Goal: Transaction & Acquisition: Purchase product/service

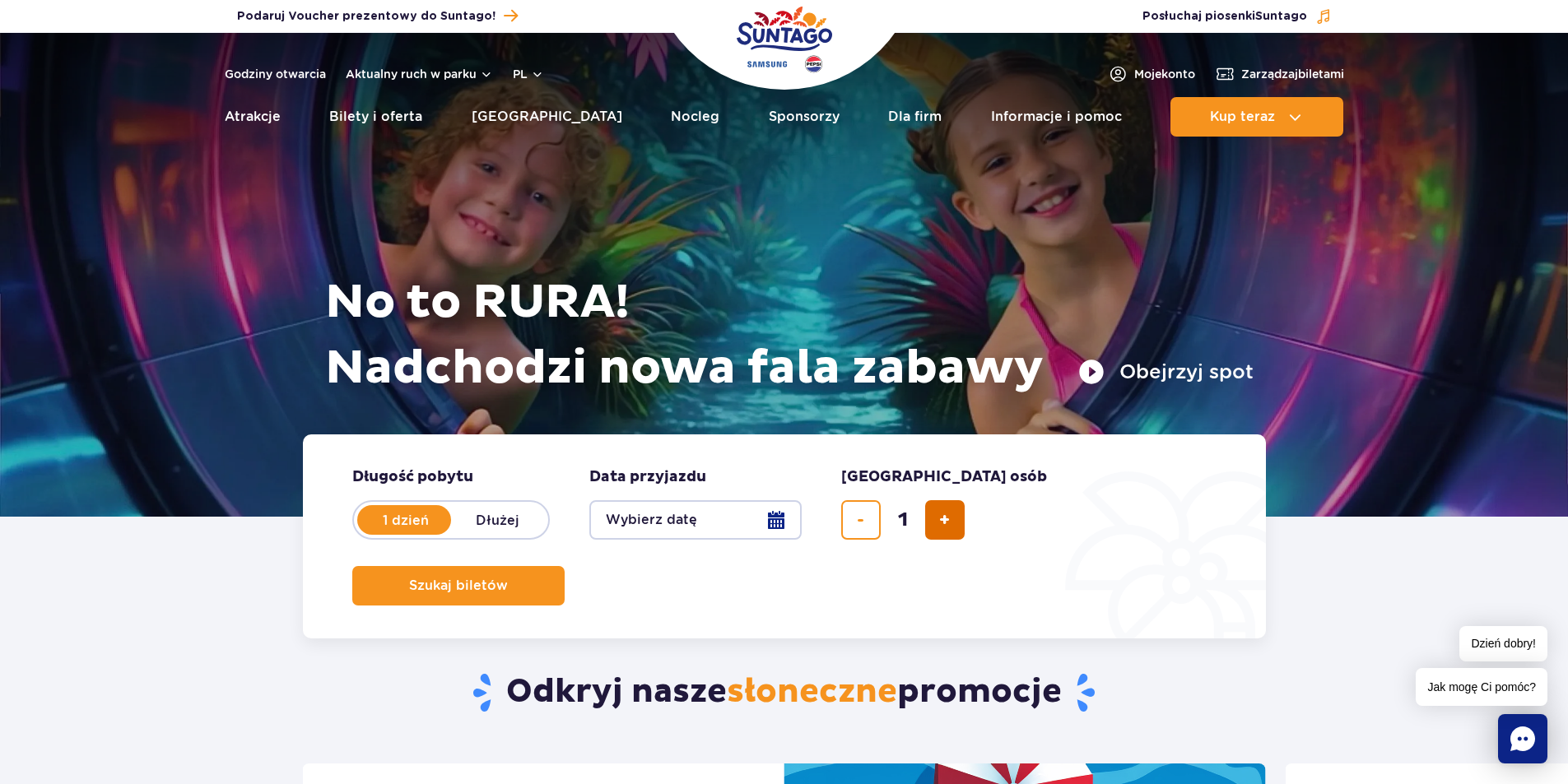
click at [946, 520] on span "dodaj bilet" at bounding box center [944, 520] width 11 height 0
click at [947, 520] on span "dodaj bilet" at bounding box center [944, 520] width 11 height 0
type input "4"
click at [708, 523] on button "Wybierz datę" at bounding box center [696, 520] width 213 height 39
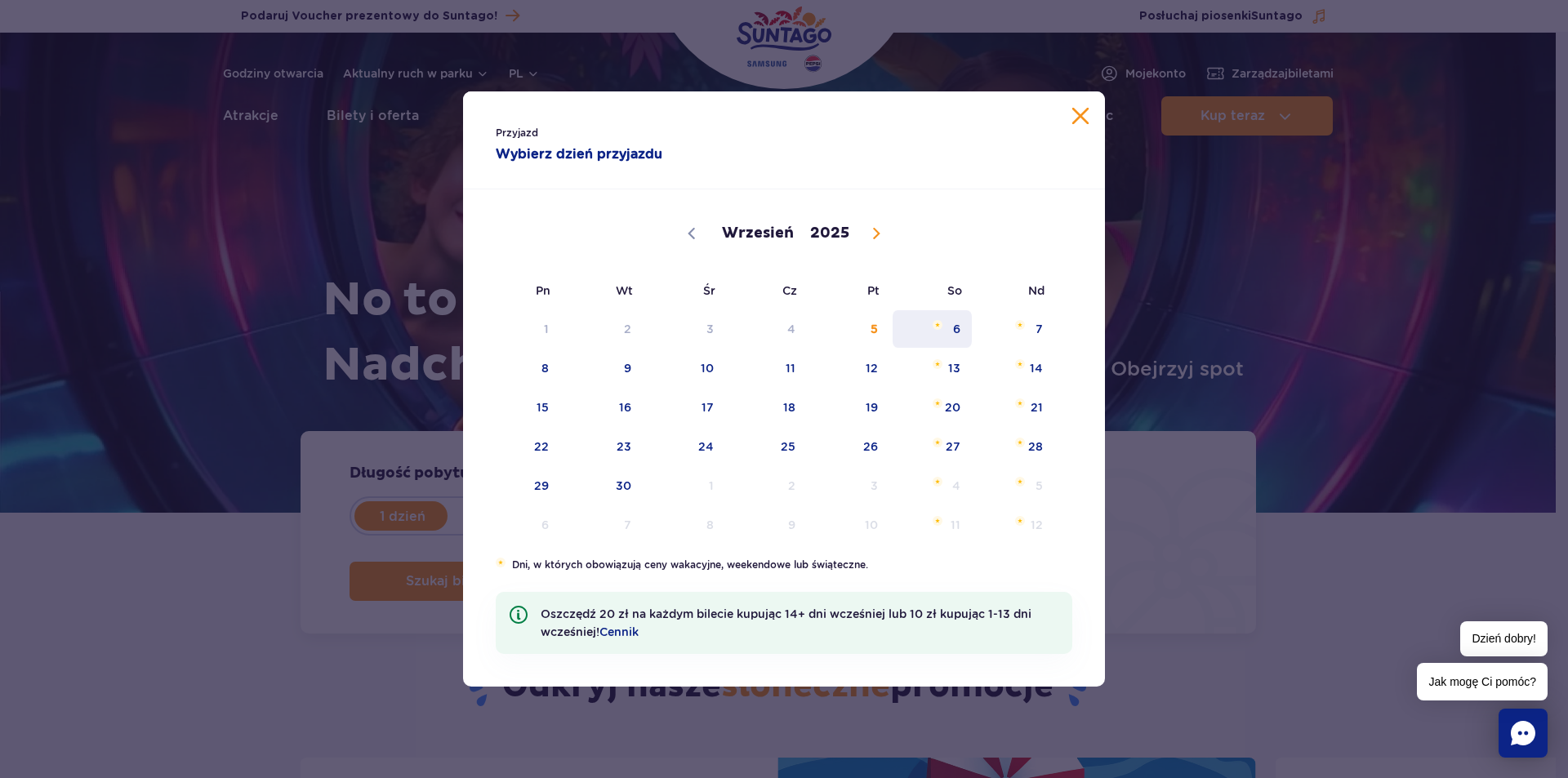
click at [934, 330] on span "6" at bounding box center [932, 329] width 82 height 37
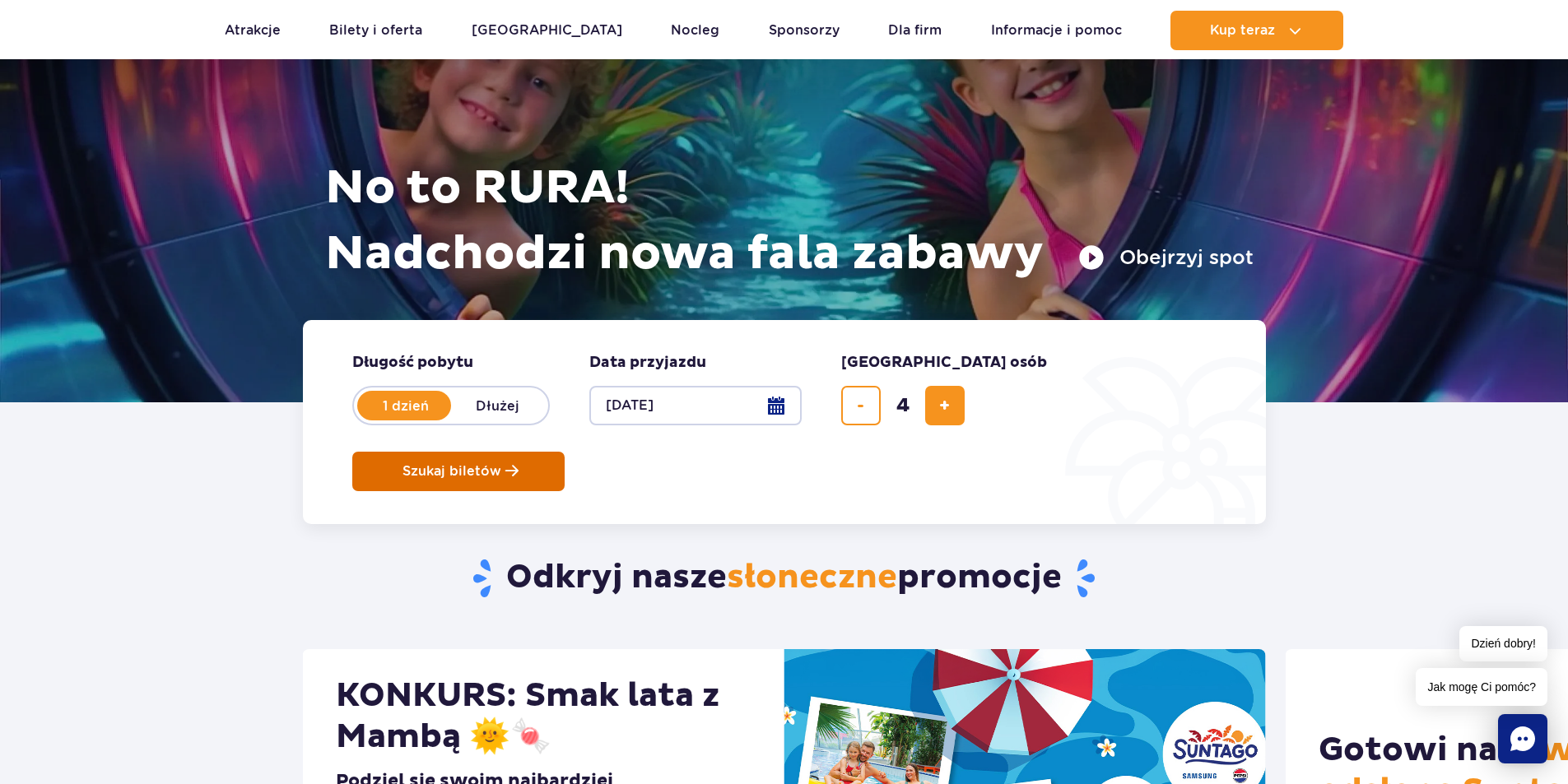
scroll to position [82, 0]
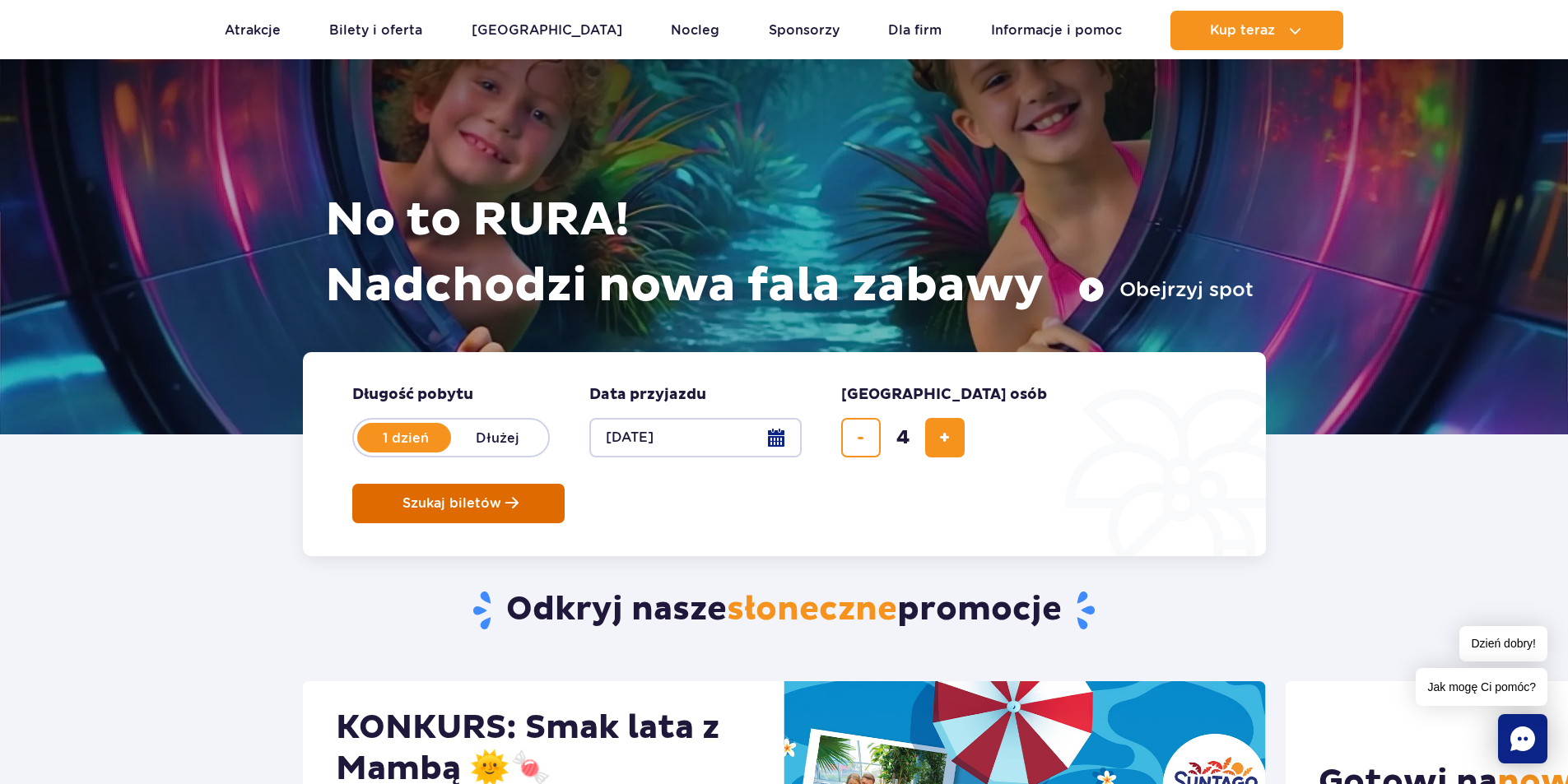
click at [1090, 457] on form "Długość pobytu długość pobytu w hero 1 dzień Dłużej Data przyjazdu data przyjaz…" at bounding box center [784, 454] width 963 height 204
click at [501, 496] on span "Szukaj biletów" at bounding box center [451, 503] width 99 height 15
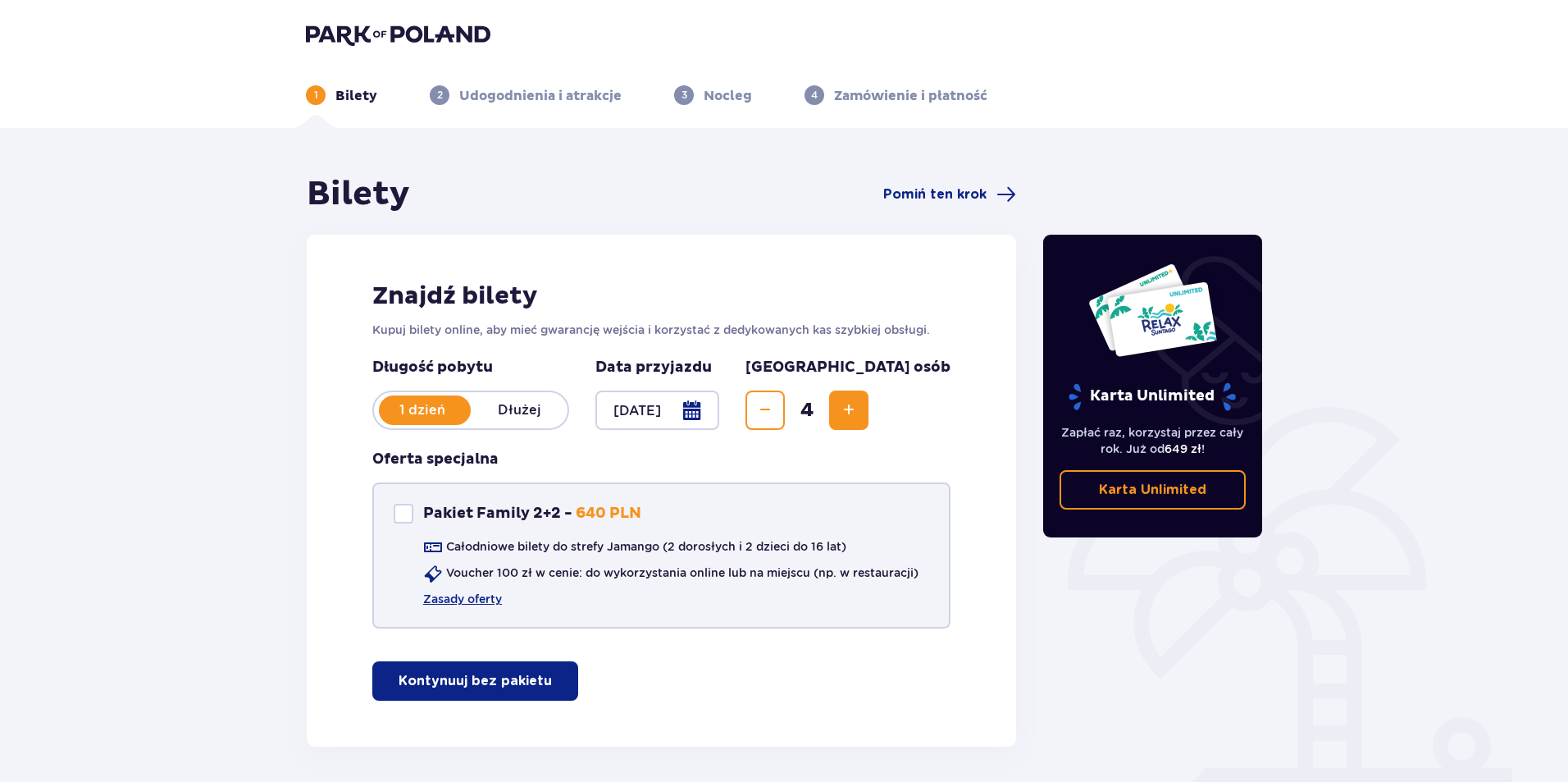
click at [411, 508] on div "Pakiet Family 2+2 - 640 PLN" at bounding box center [517, 514] width 248 height 20
checkbox input "true"
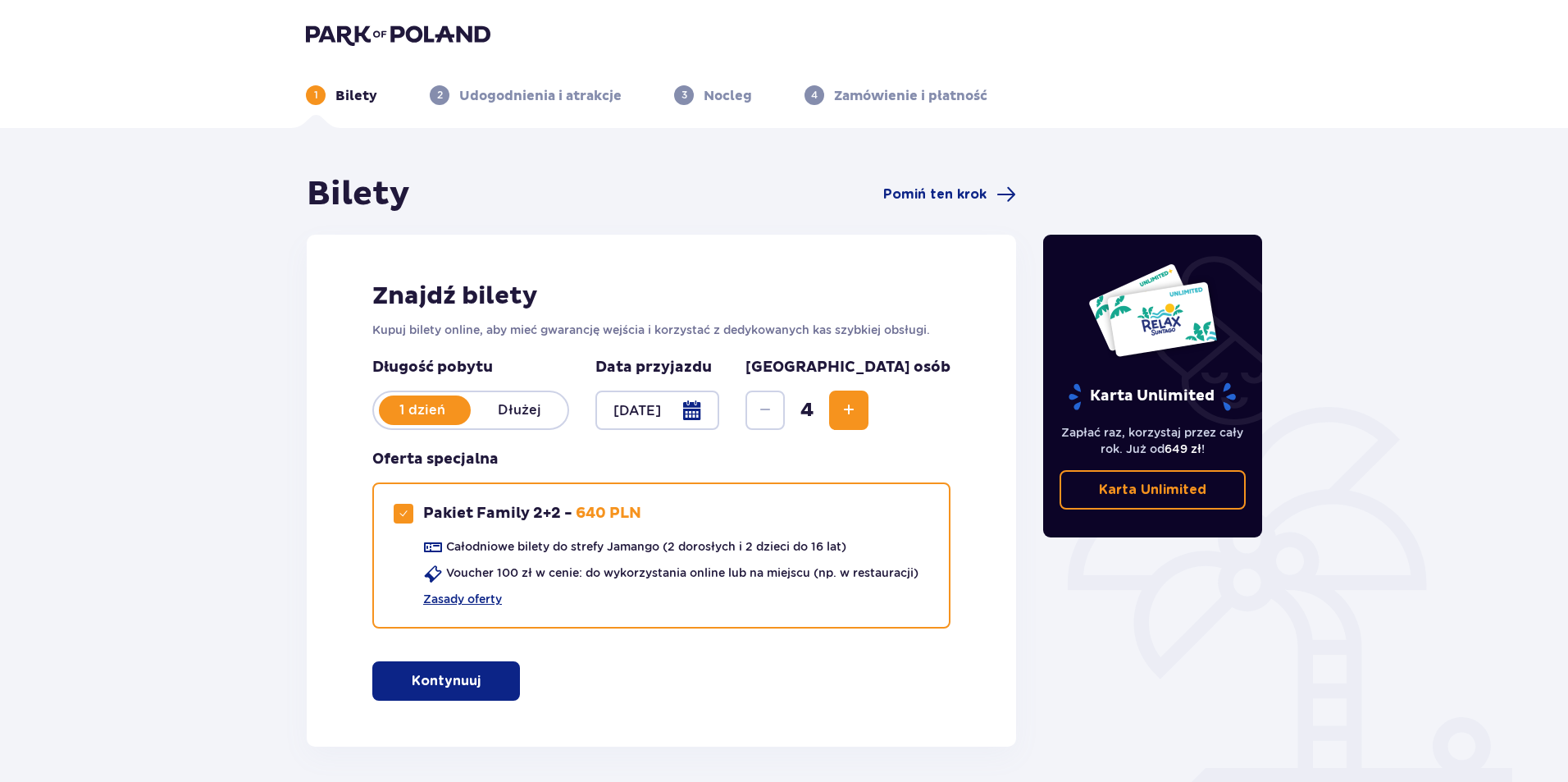
click at [485, 683] on span "button" at bounding box center [483, 681] width 20 height 20
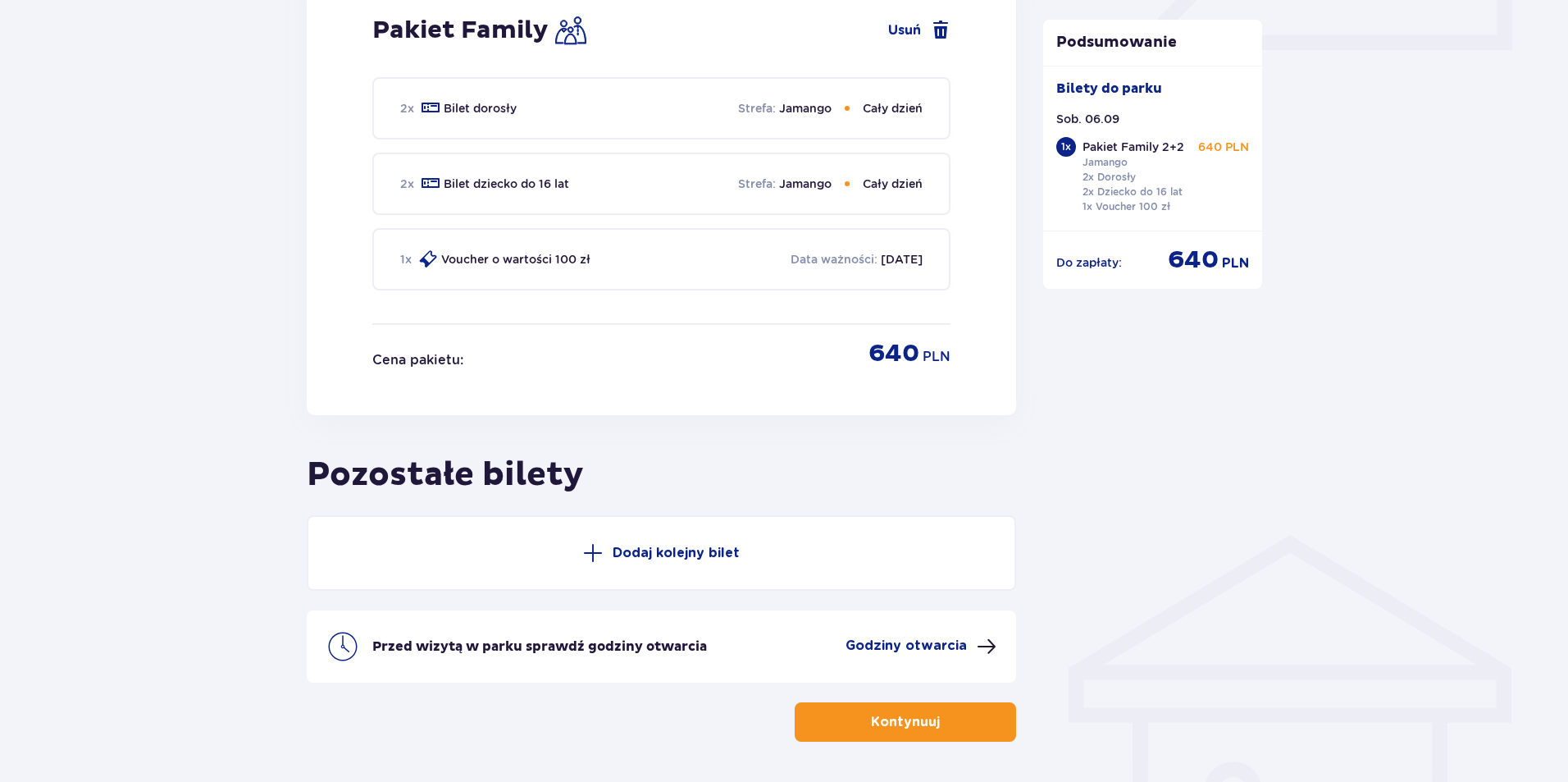
scroll to position [856, 0]
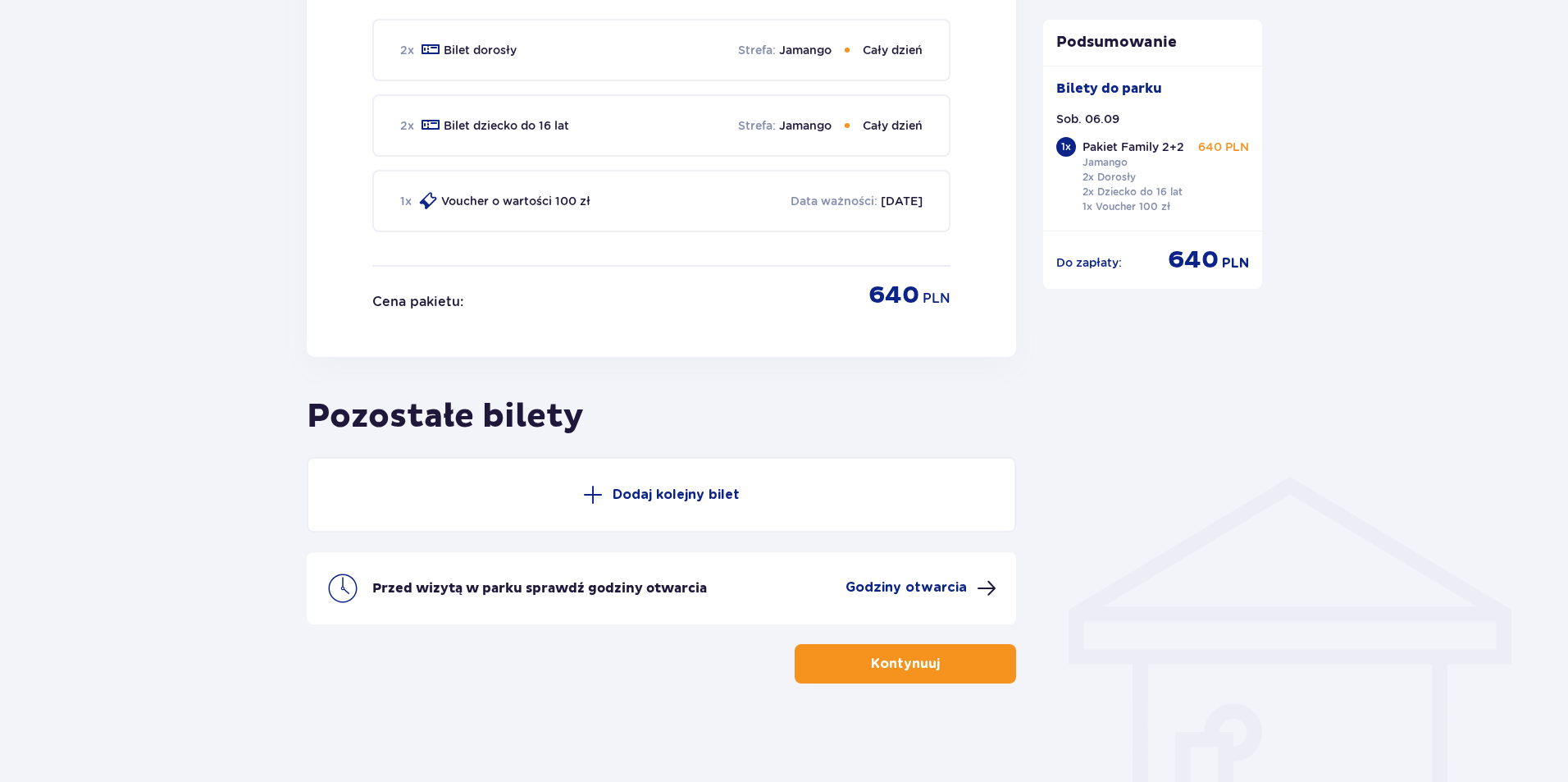
click at [871, 670] on p "Kontynuuj" at bounding box center [905, 664] width 69 height 18
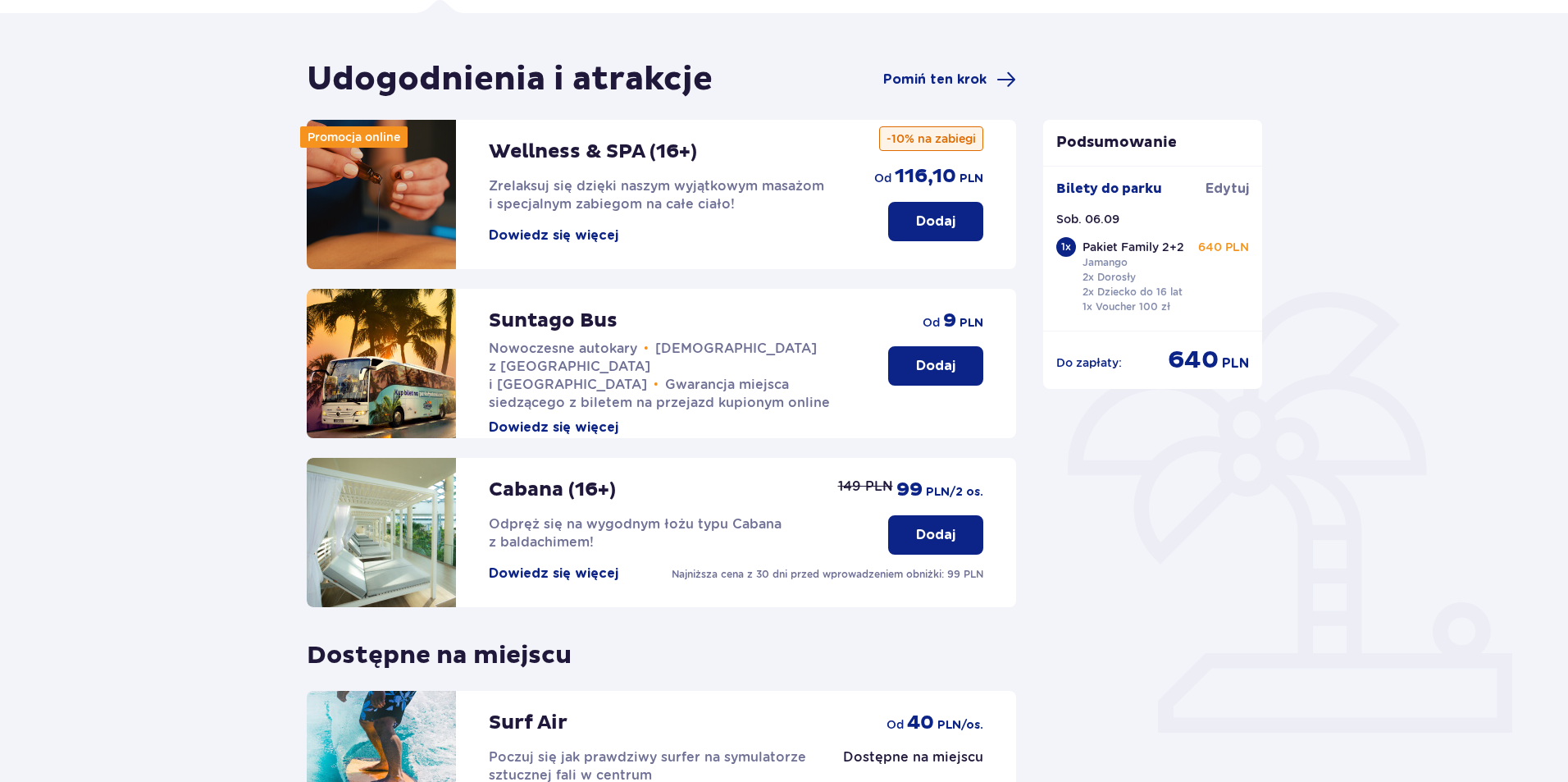
scroll to position [328, 0]
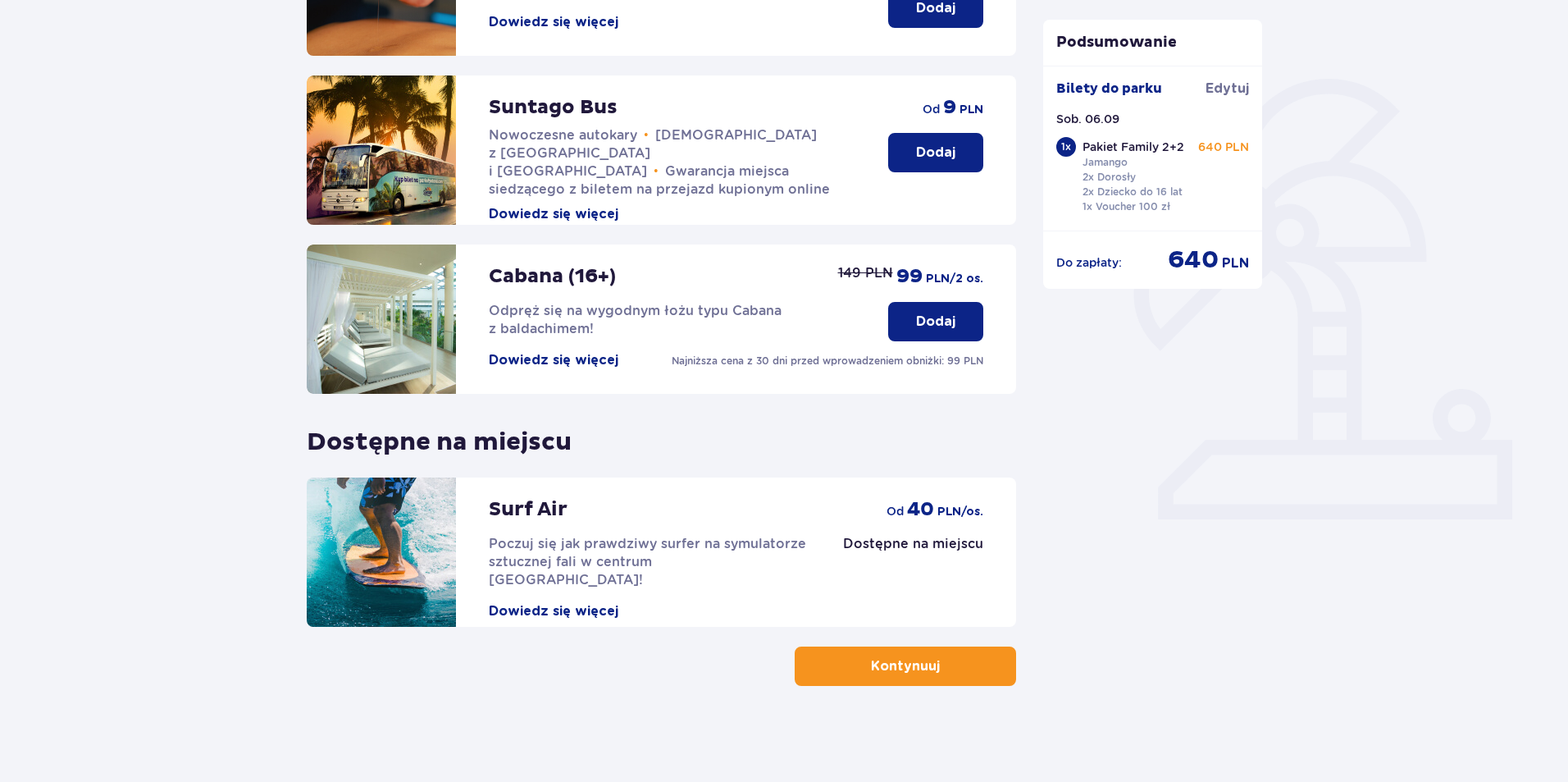
click at [908, 674] on p "Kontynuuj" at bounding box center [905, 666] width 69 height 18
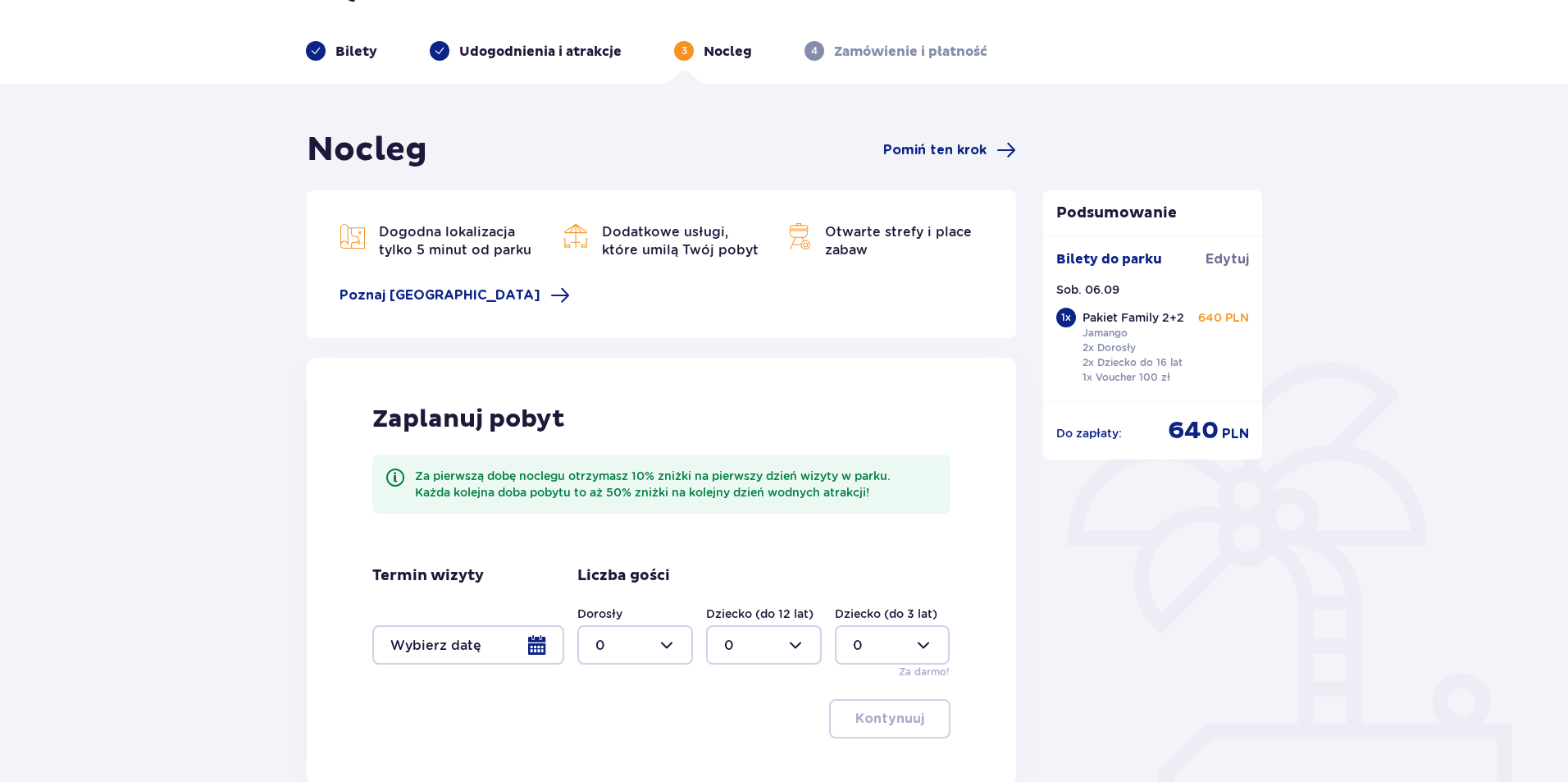
scroll to position [82, 0]
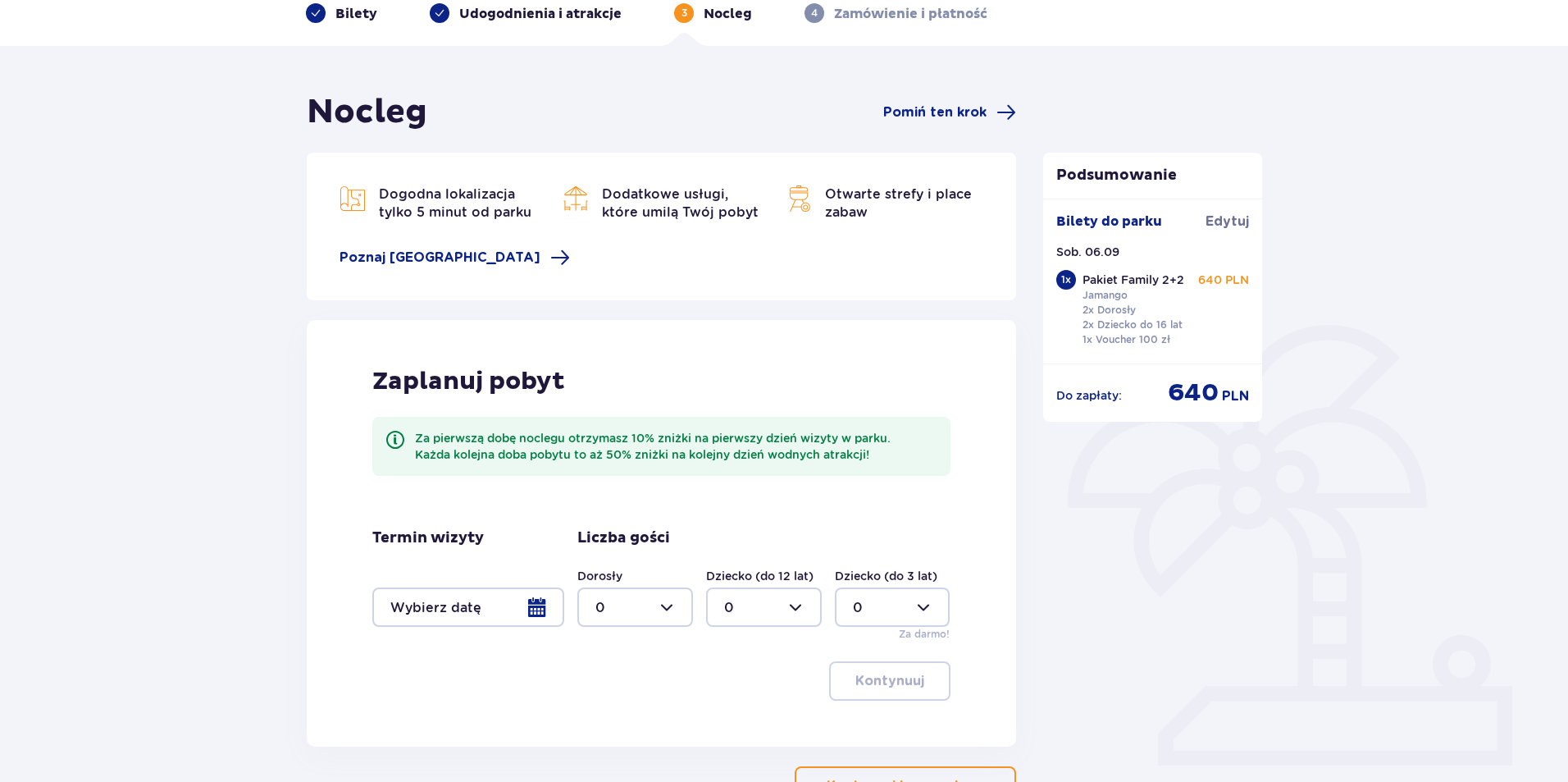
click at [543, 614] on div at bounding box center [468, 607] width 192 height 39
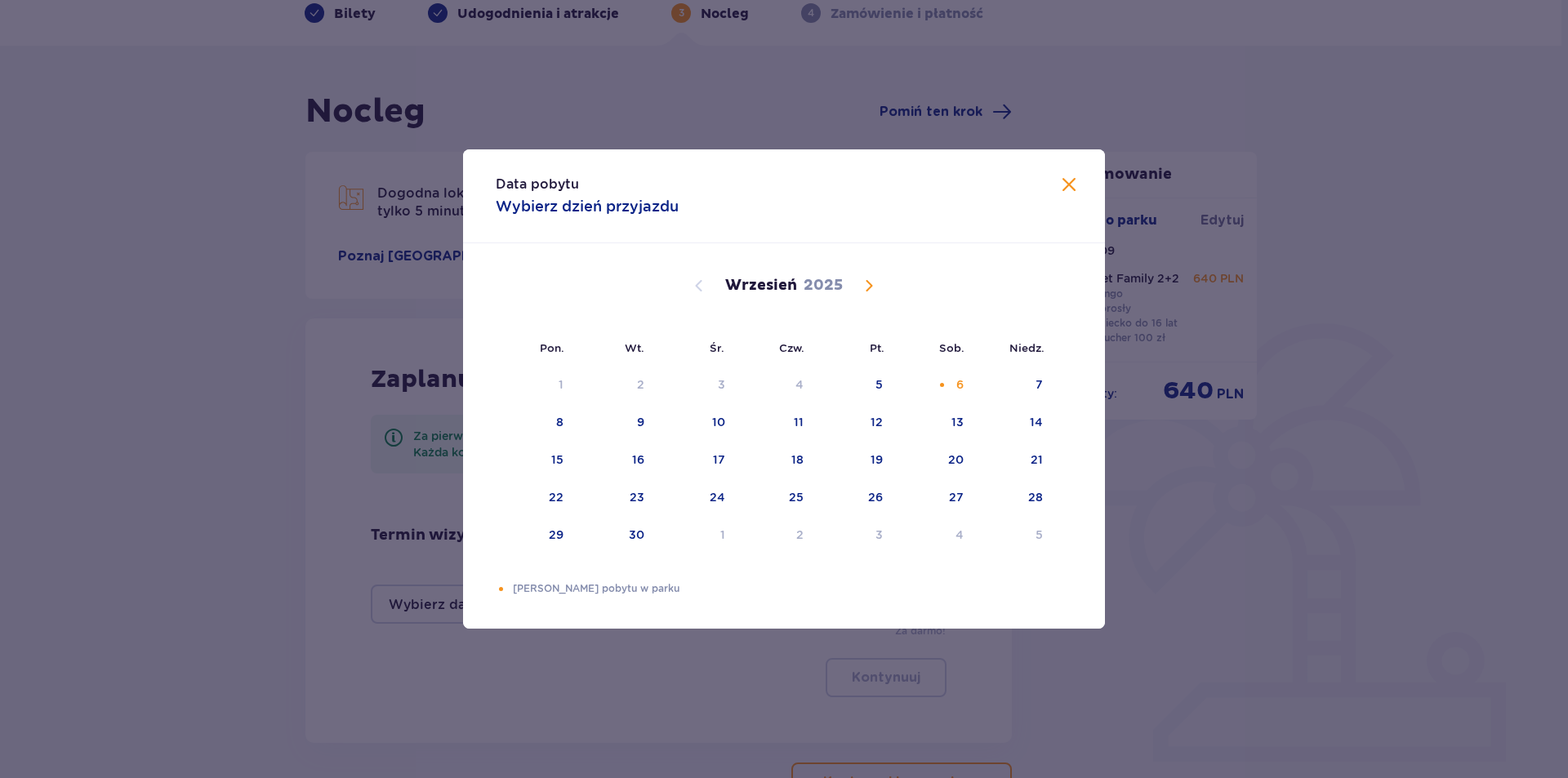
click at [384, 584] on div "Data pobytu Wybierz dzień przyjazdu Pon. Wt. Śr. Czw. Pt. Sob. Niedz. Sierpień …" at bounding box center [784, 389] width 1568 height 778
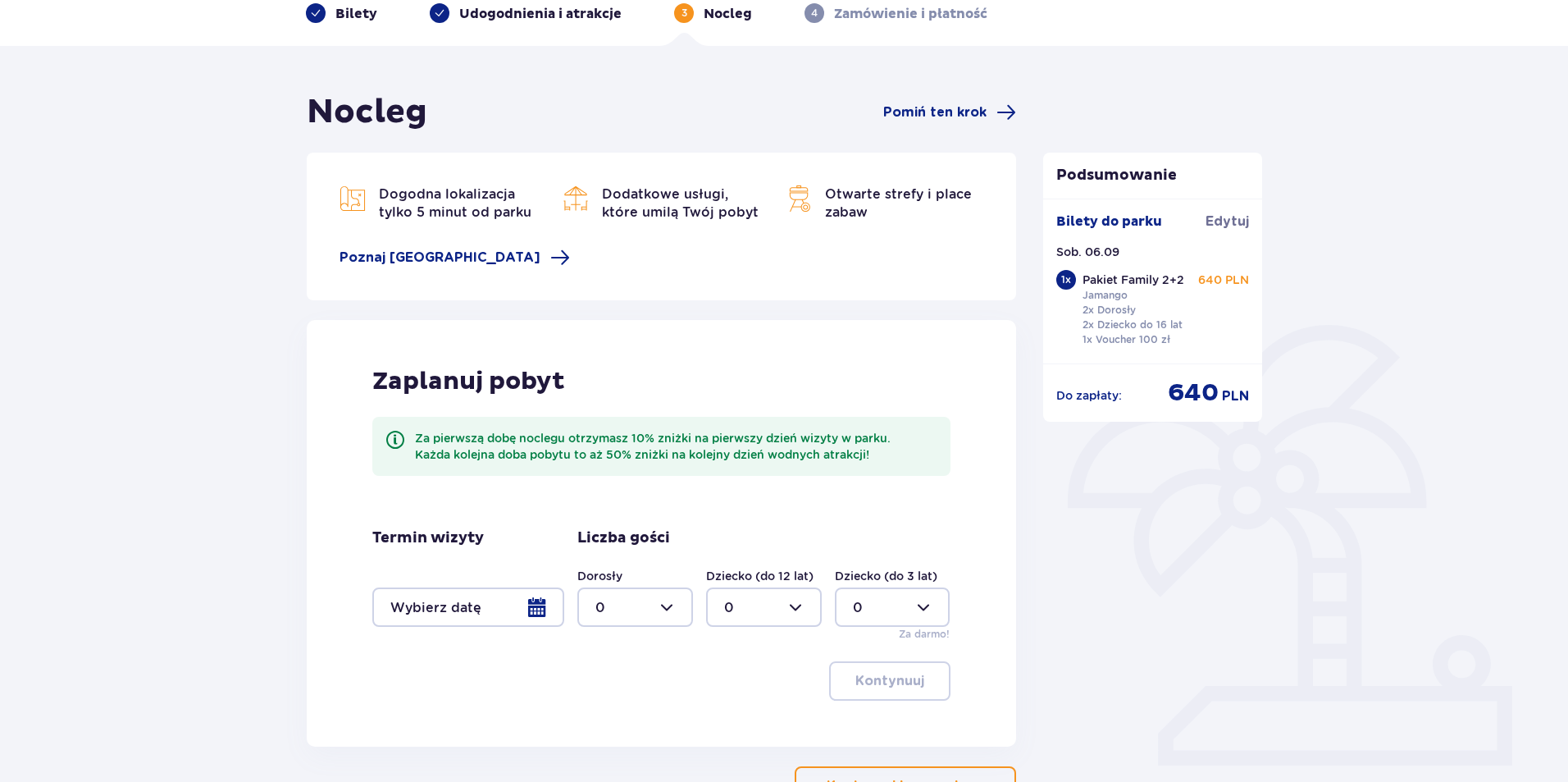
click at [531, 614] on div at bounding box center [468, 607] width 192 height 39
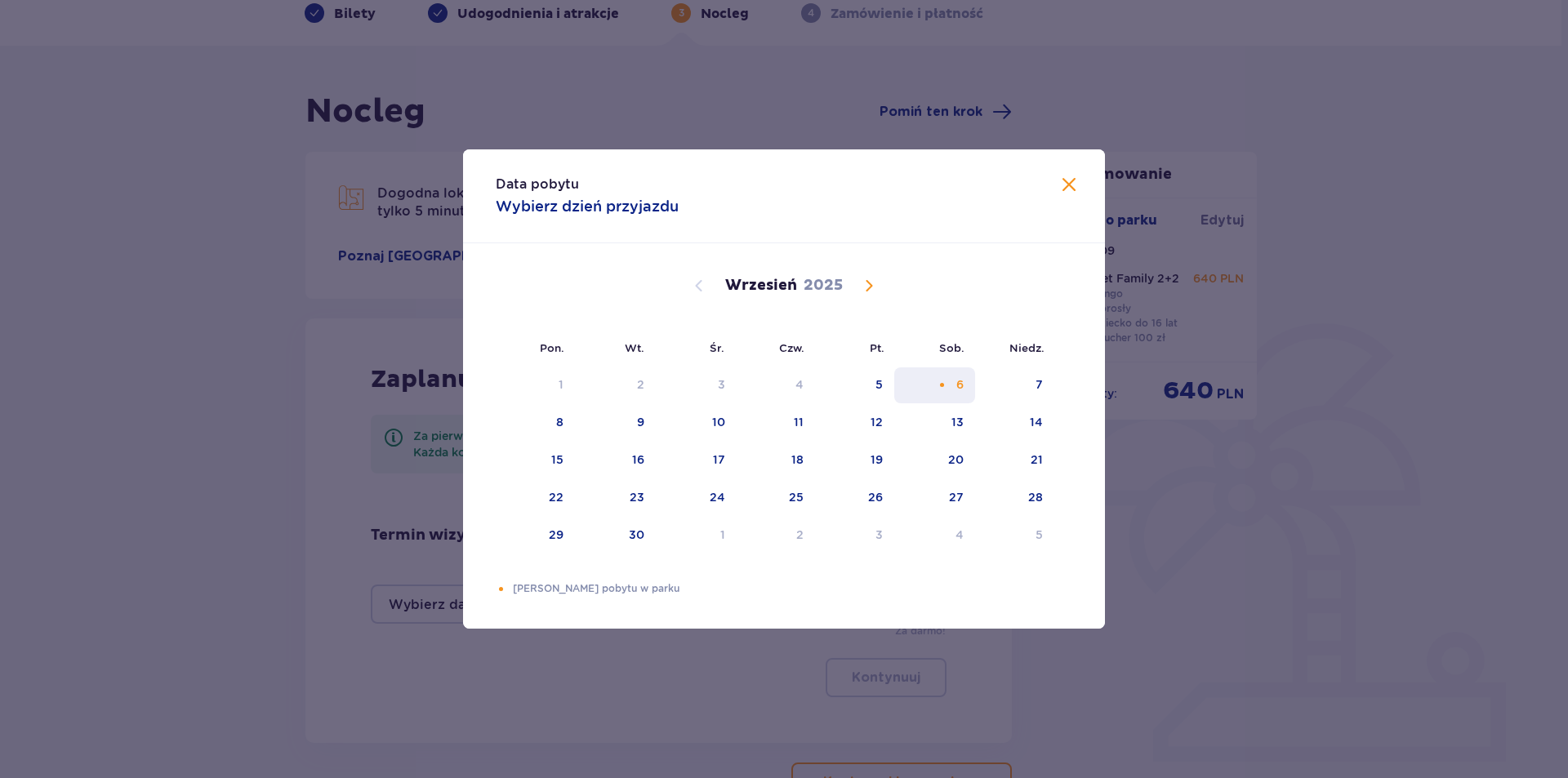
click at [958, 388] on div "6" at bounding box center [960, 385] width 7 height 16
click at [1030, 382] on div "7" at bounding box center [1014, 385] width 79 height 36
type input "06.09.25 - 07.09.25"
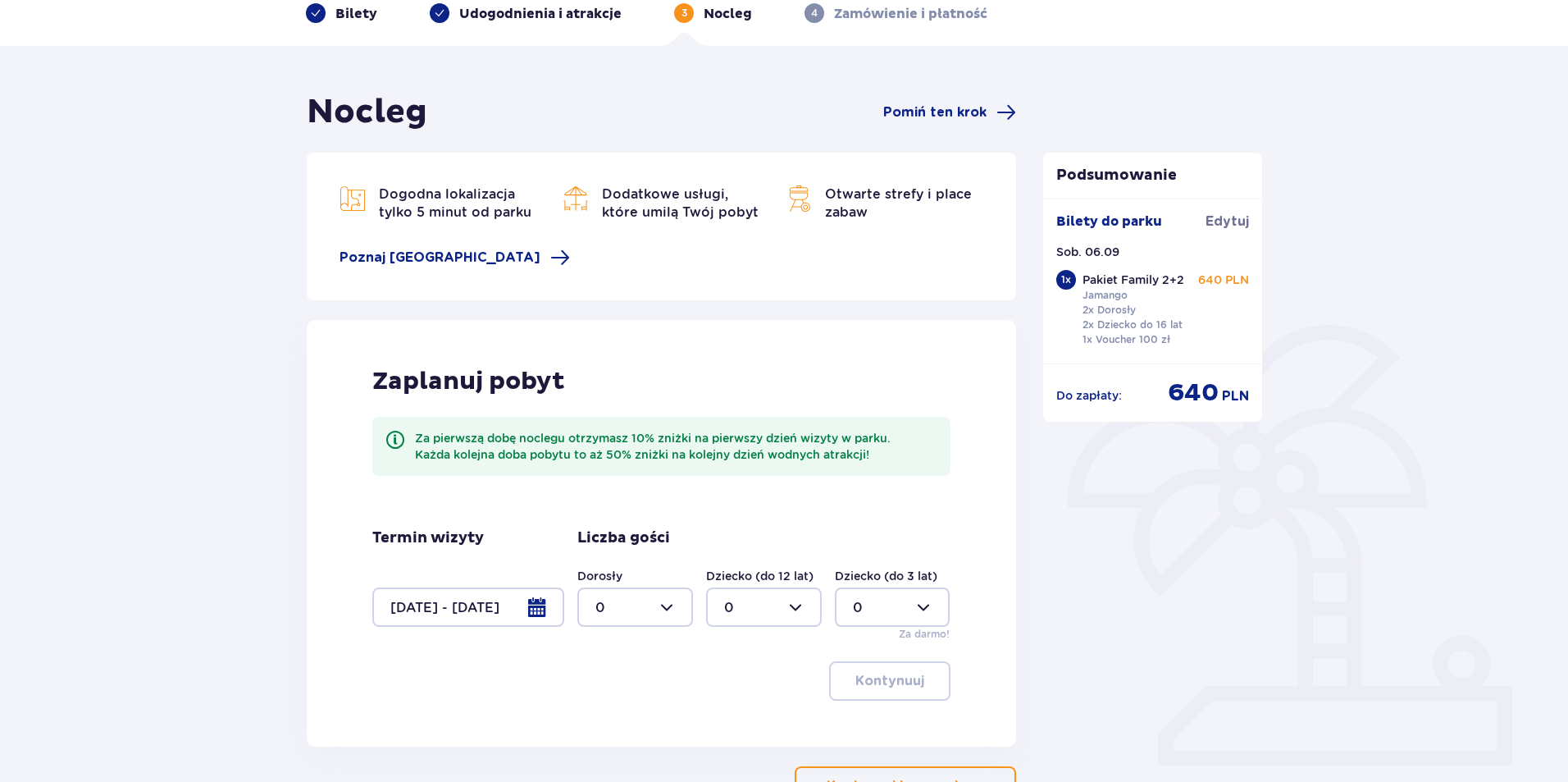
click at [654, 615] on div at bounding box center [636, 607] width 116 height 39
click at [636, 513] on div "2" at bounding box center [635, 516] width 79 height 18
type input "2"
click at [765, 604] on div at bounding box center [764, 607] width 116 height 39
click at [754, 522] on div "2" at bounding box center [763, 516] width 79 height 18
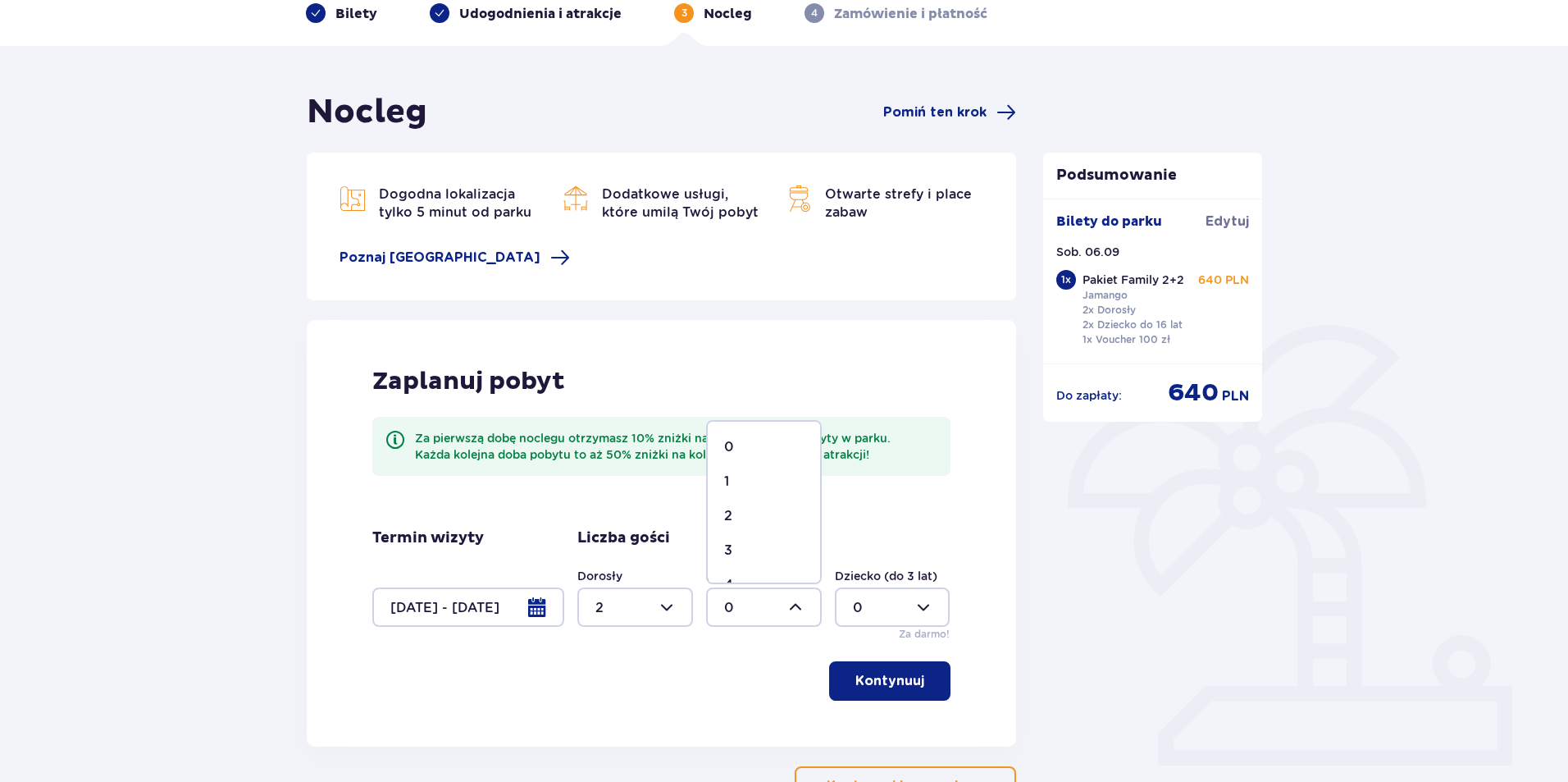
type input "2"
click at [887, 687] on p "Kontynuuj" at bounding box center [890, 680] width 69 height 18
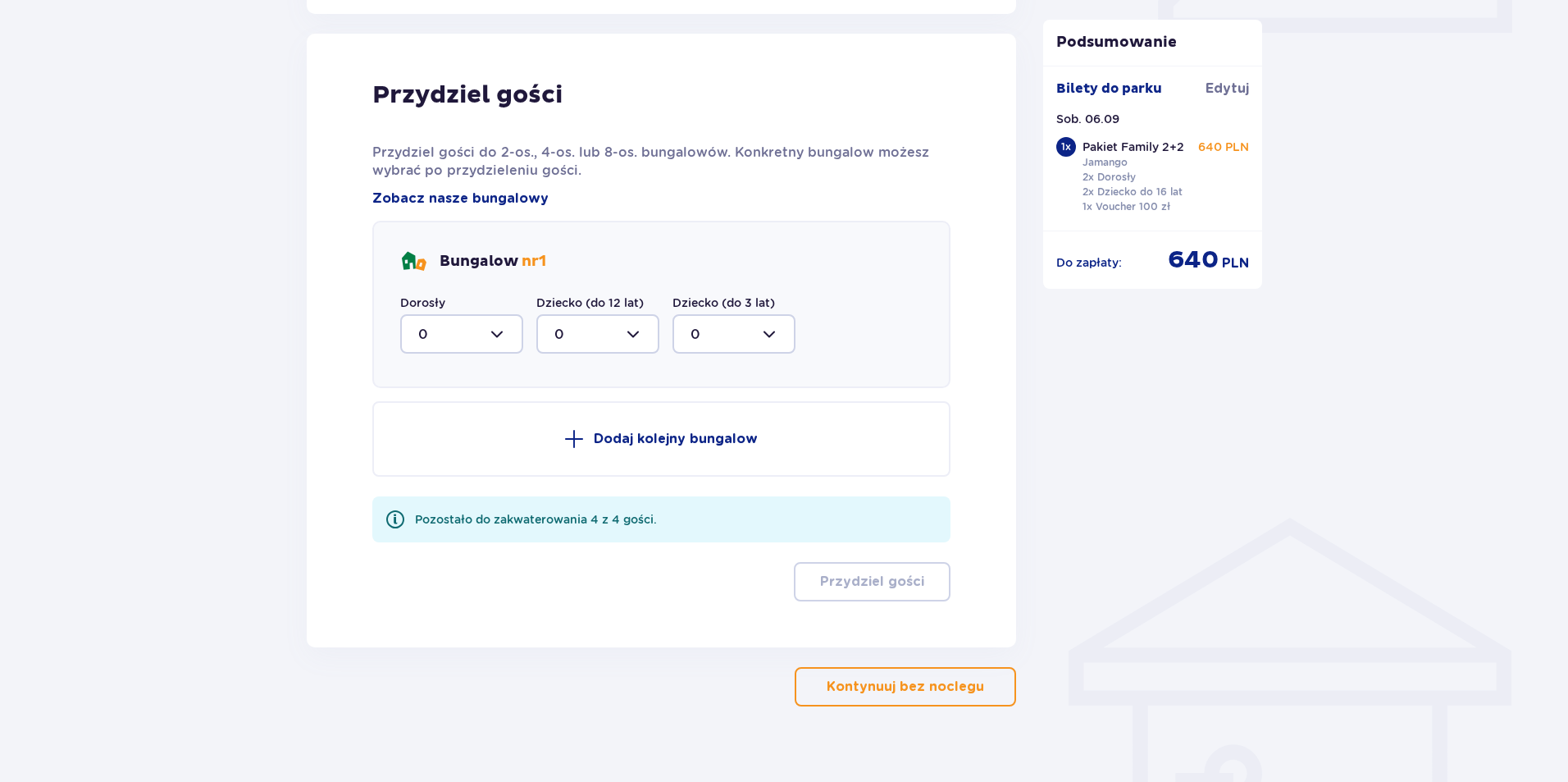
scroll to position [828, 0]
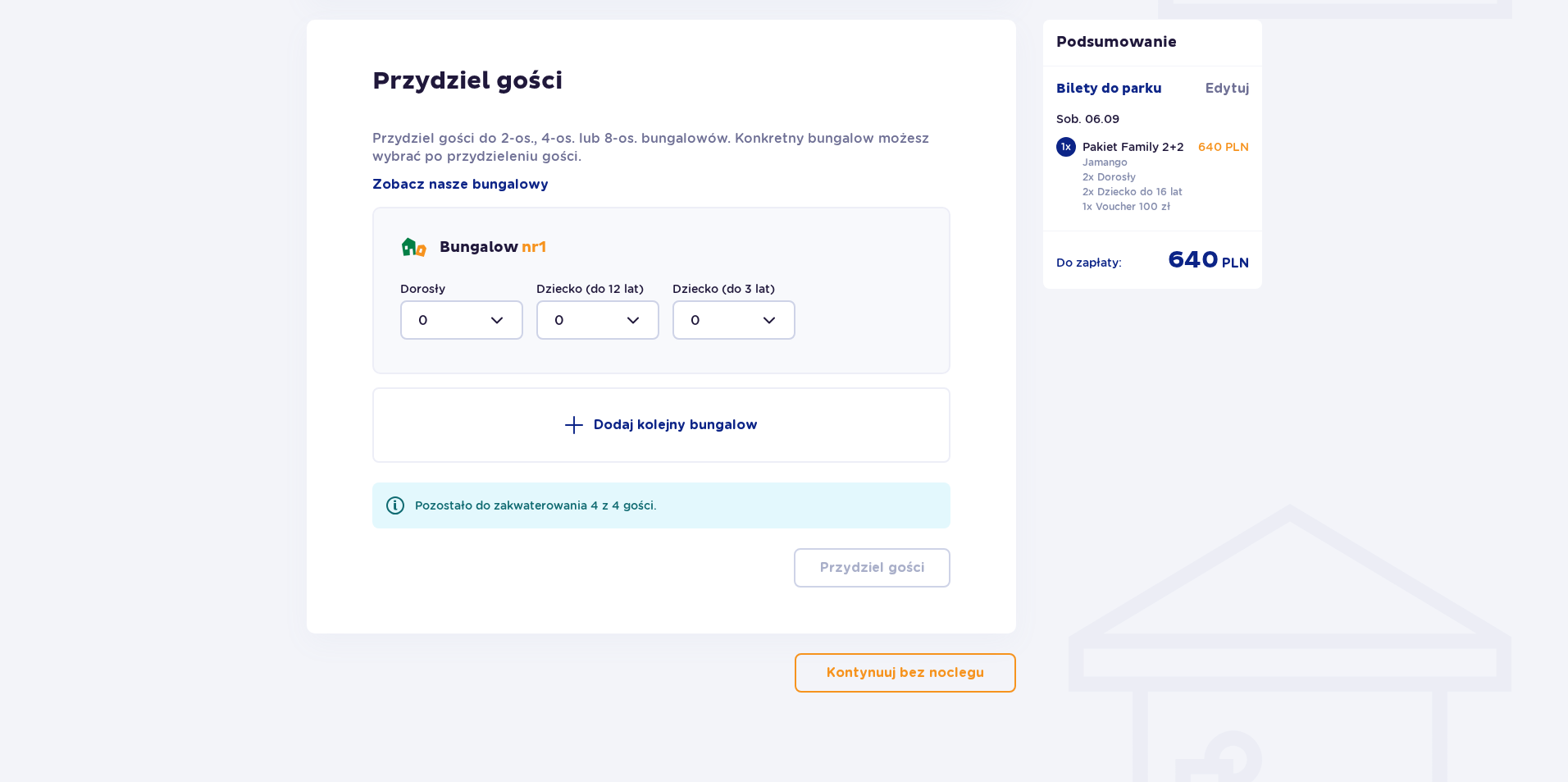
click at [499, 321] on div at bounding box center [462, 320] width 123 height 39
click at [446, 438] on div "2" at bounding box center [462, 439] width 87 height 18
type input "2"
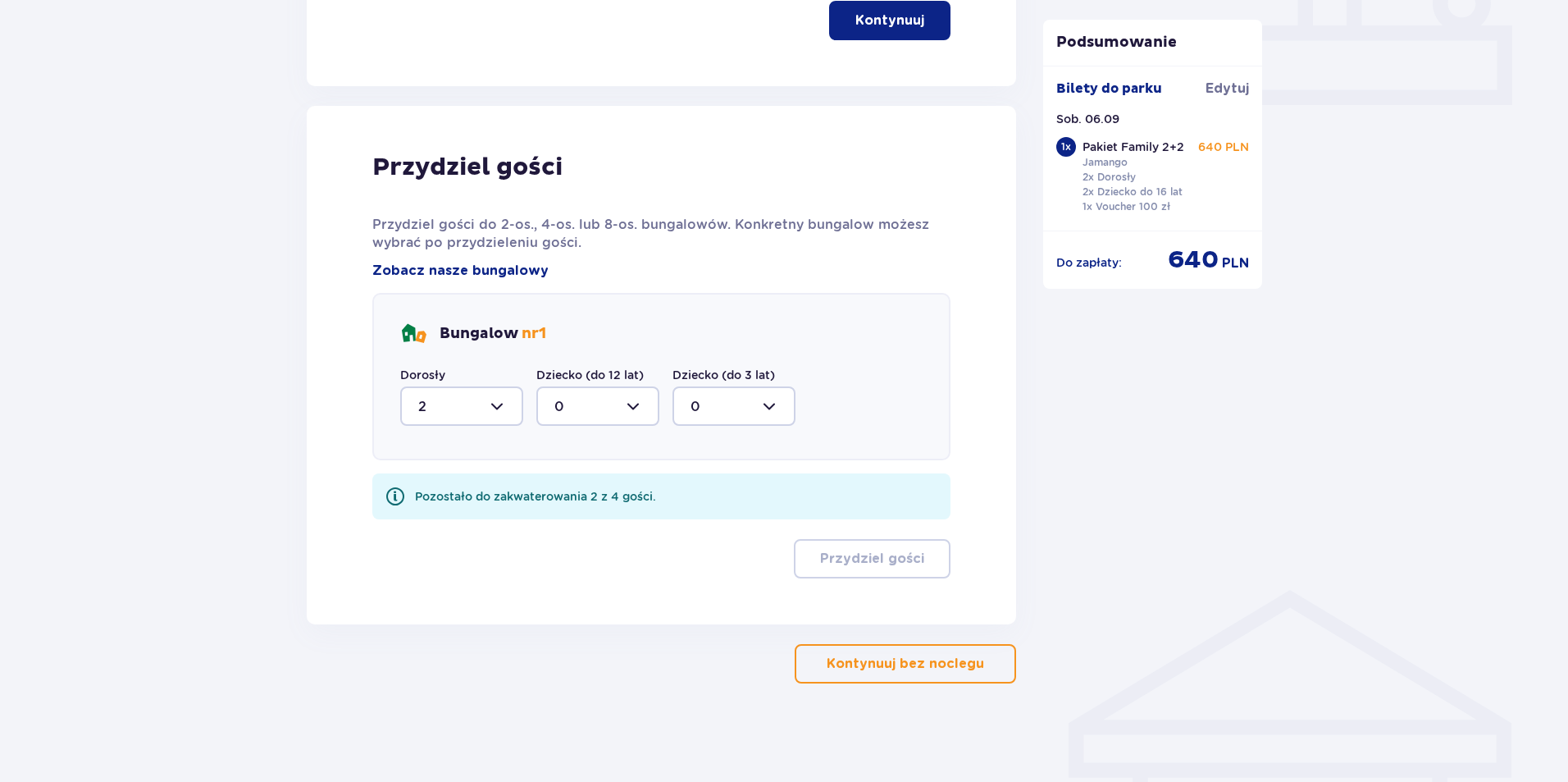
click at [638, 404] on div at bounding box center [597, 406] width 123 height 39
click at [601, 527] on div "2" at bounding box center [598, 525] width 87 height 18
type input "2"
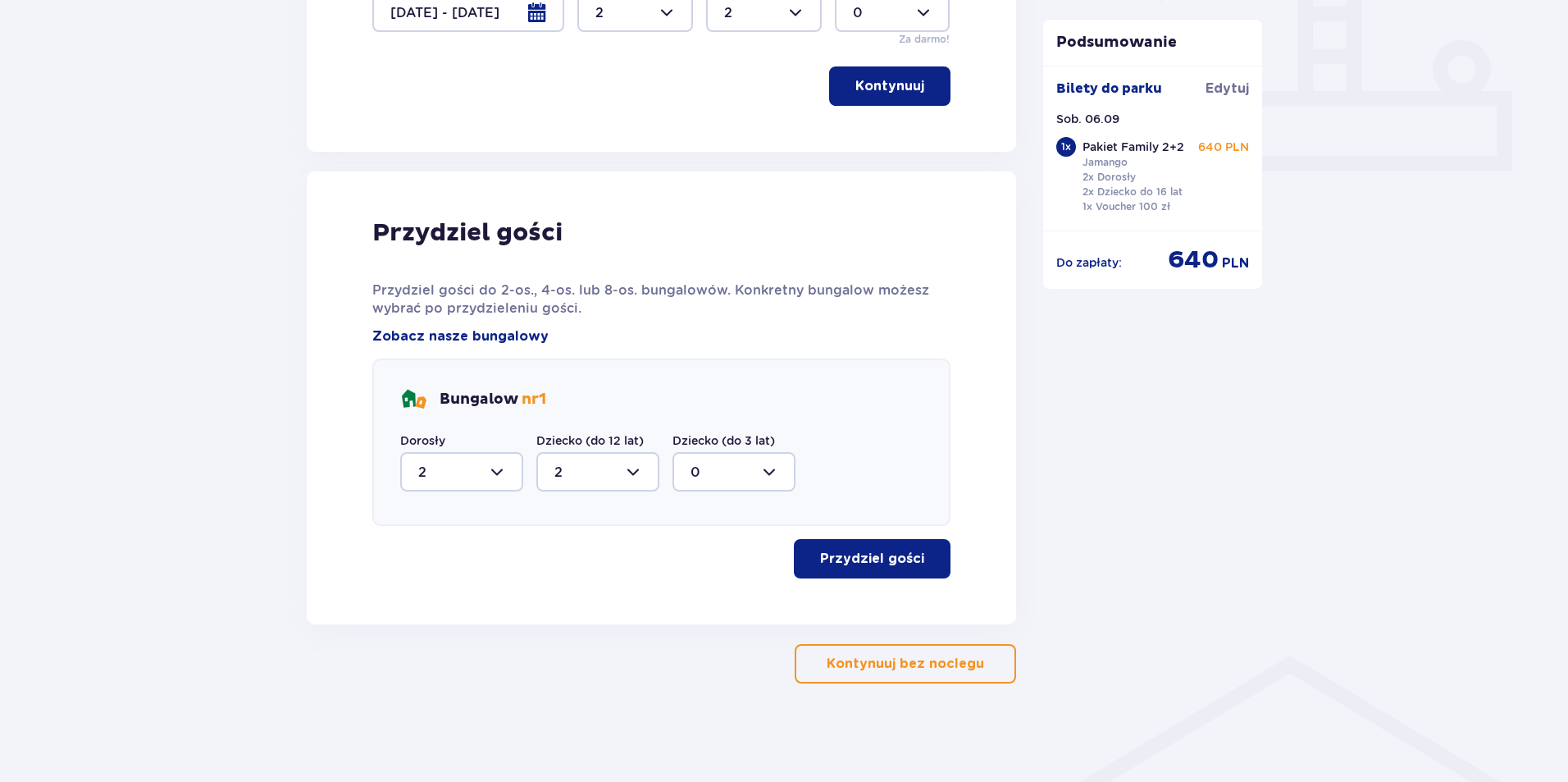
click at [844, 559] on p "Przydziel gości" at bounding box center [872, 558] width 104 height 18
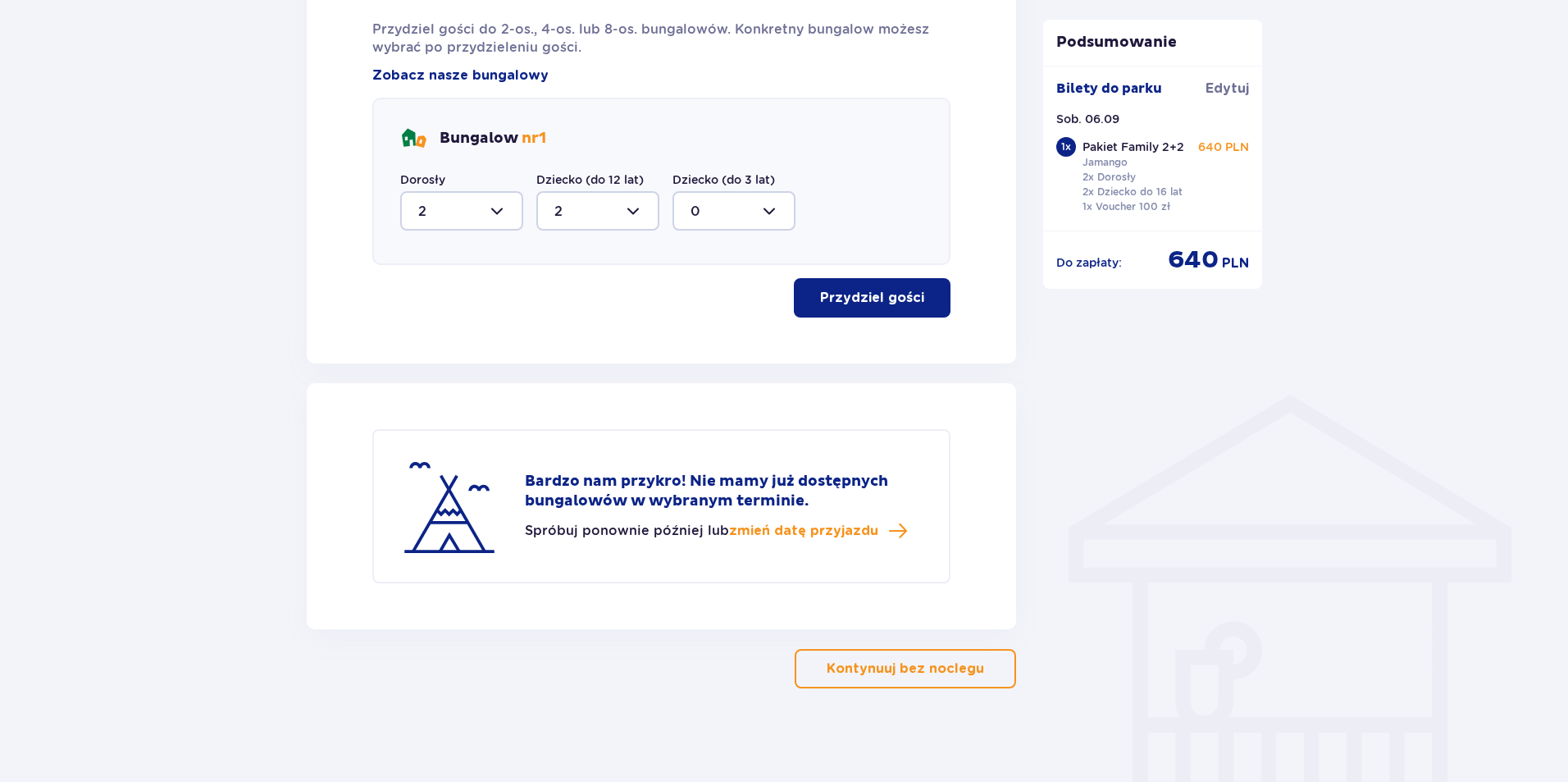
scroll to position [942, 0]
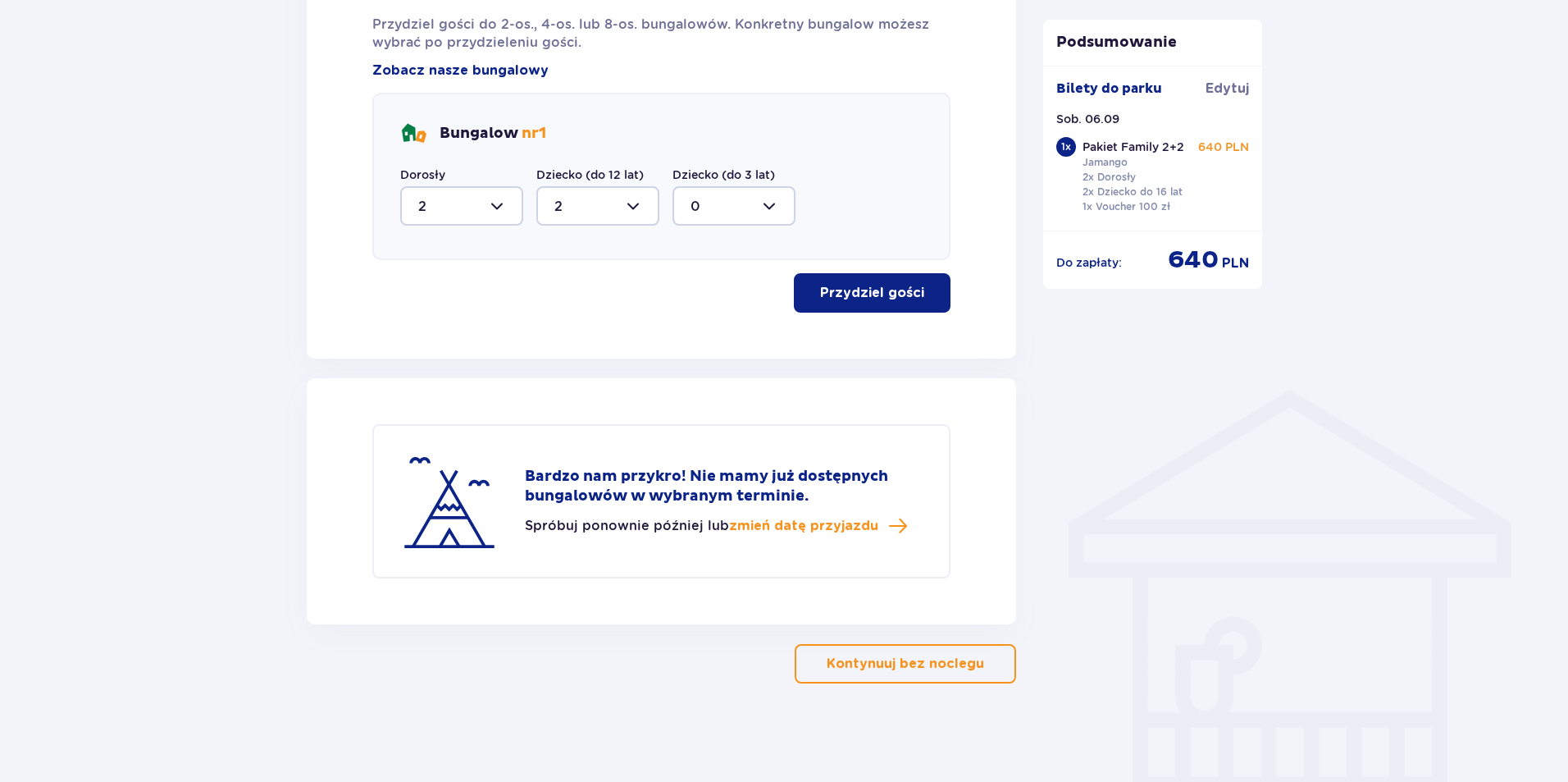
click at [853, 660] on p "Kontynuuj bez noclegu" at bounding box center [906, 664] width 158 height 18
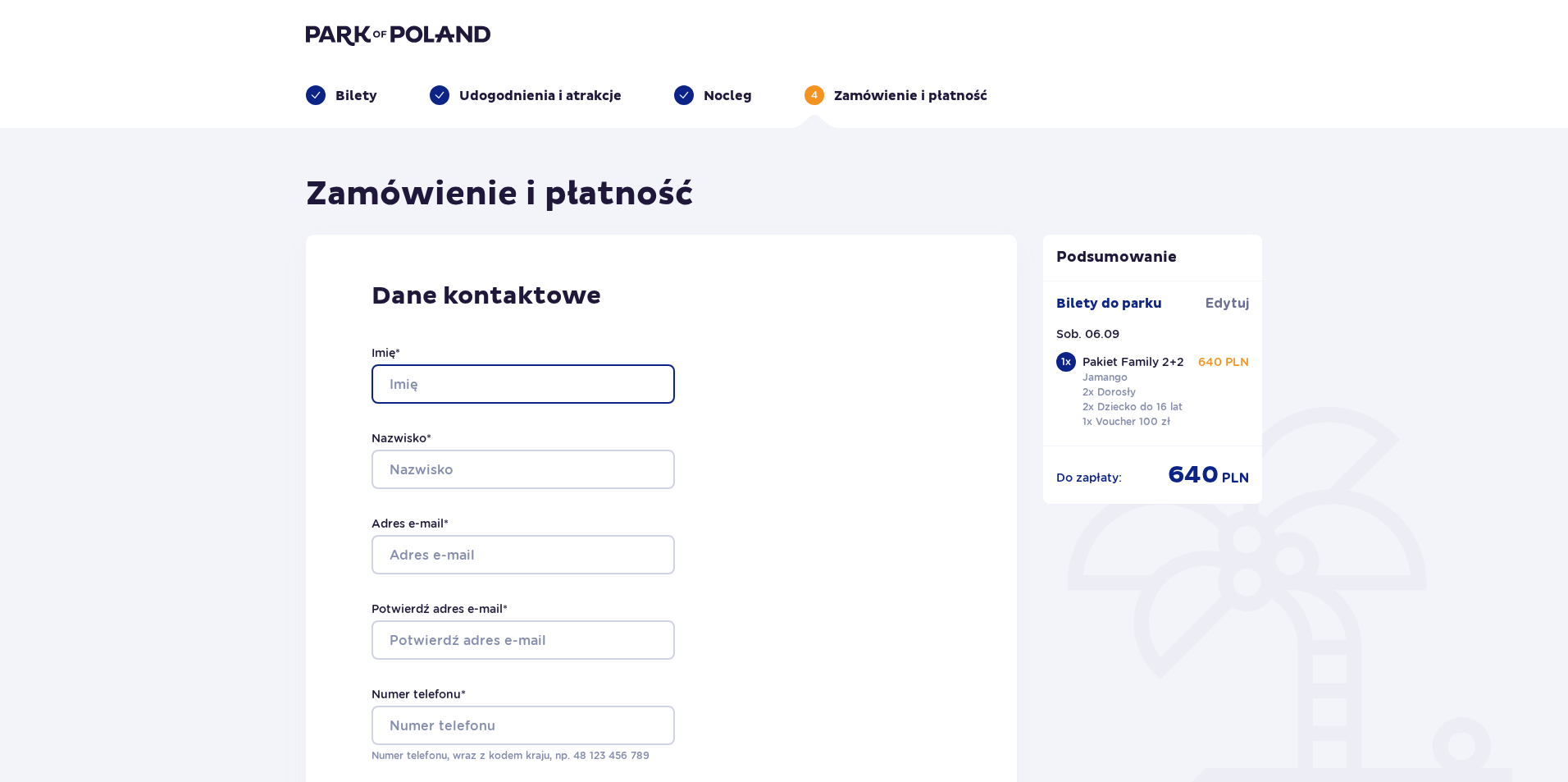
click at [463, 381] on input "Imię *" at bounding box center [523, 384] width 304 height 39
type input "Magdalena"
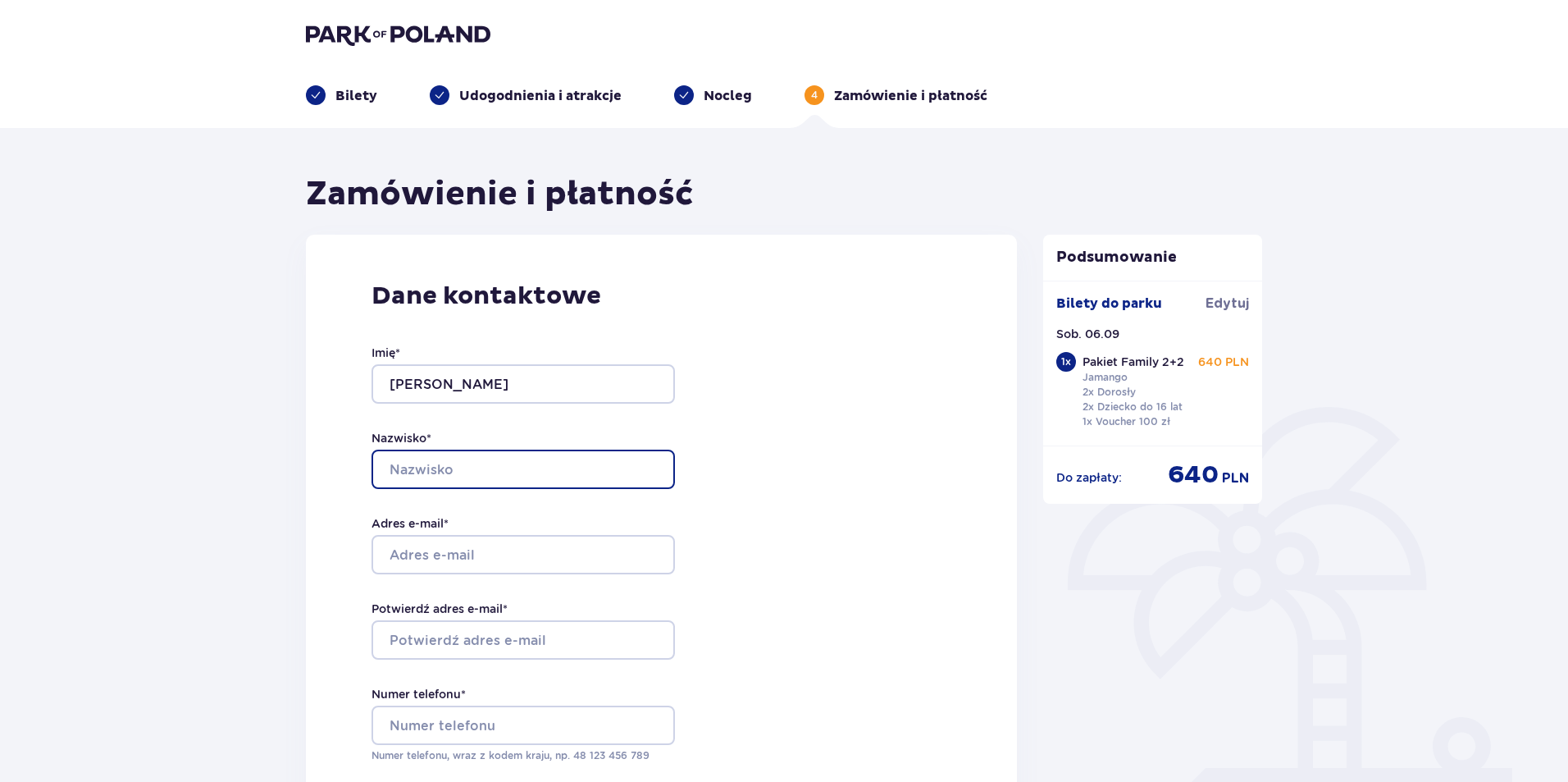
type input "Rzeżnik"
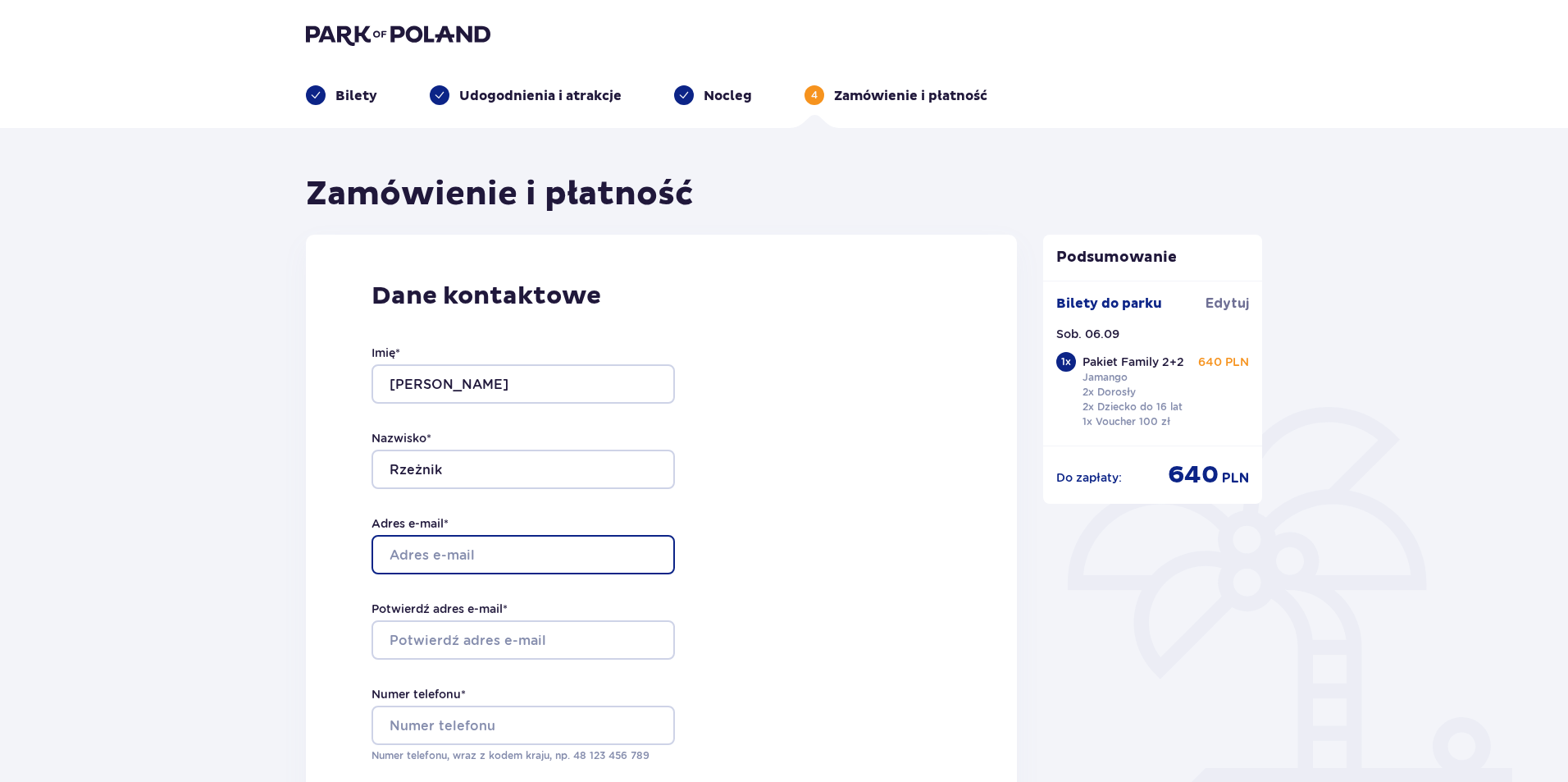
type input "magdalena@zacharztransport.com"
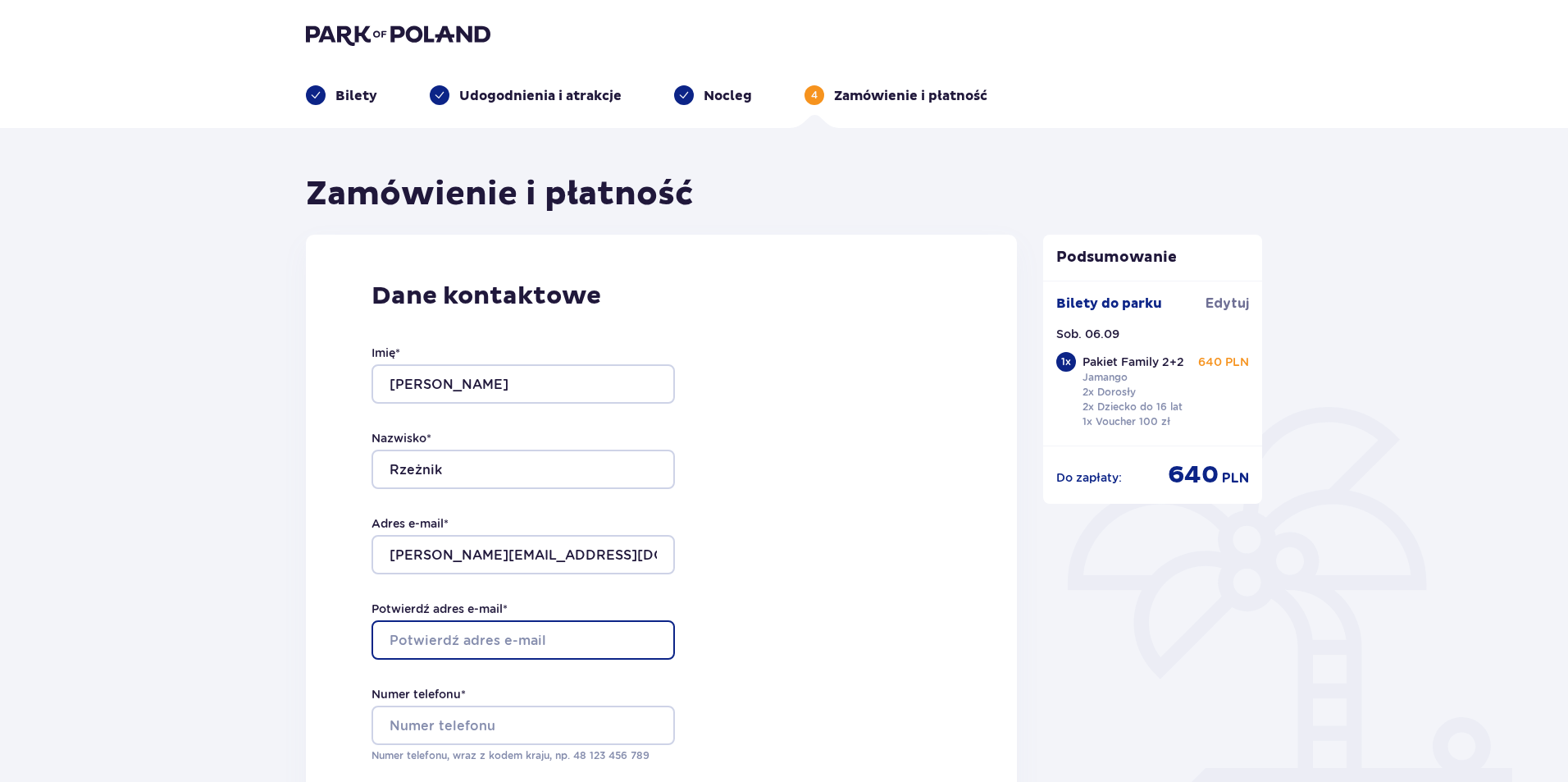
type input "magdalena@zacharztransport.com"
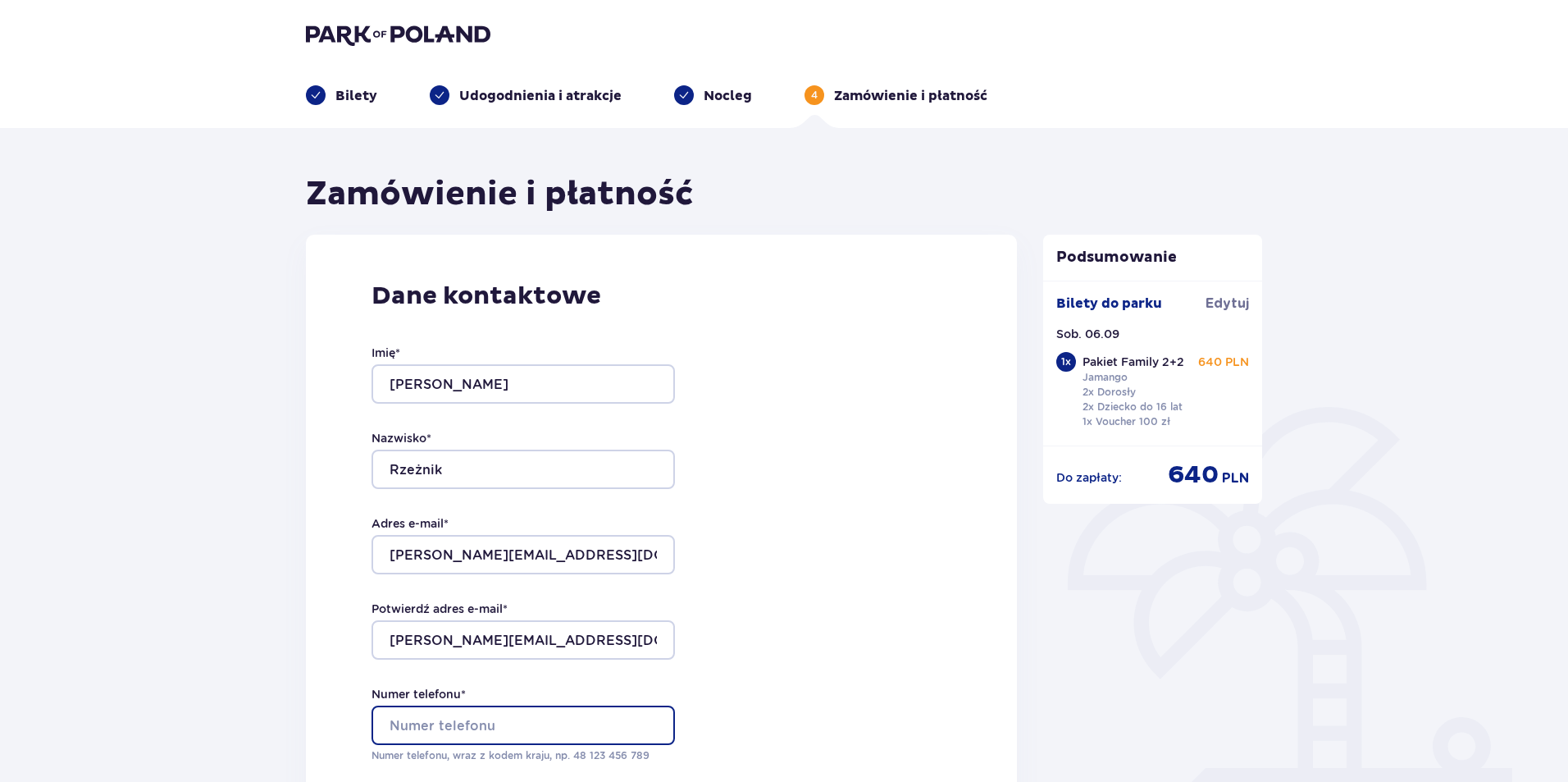
type input "883878142"
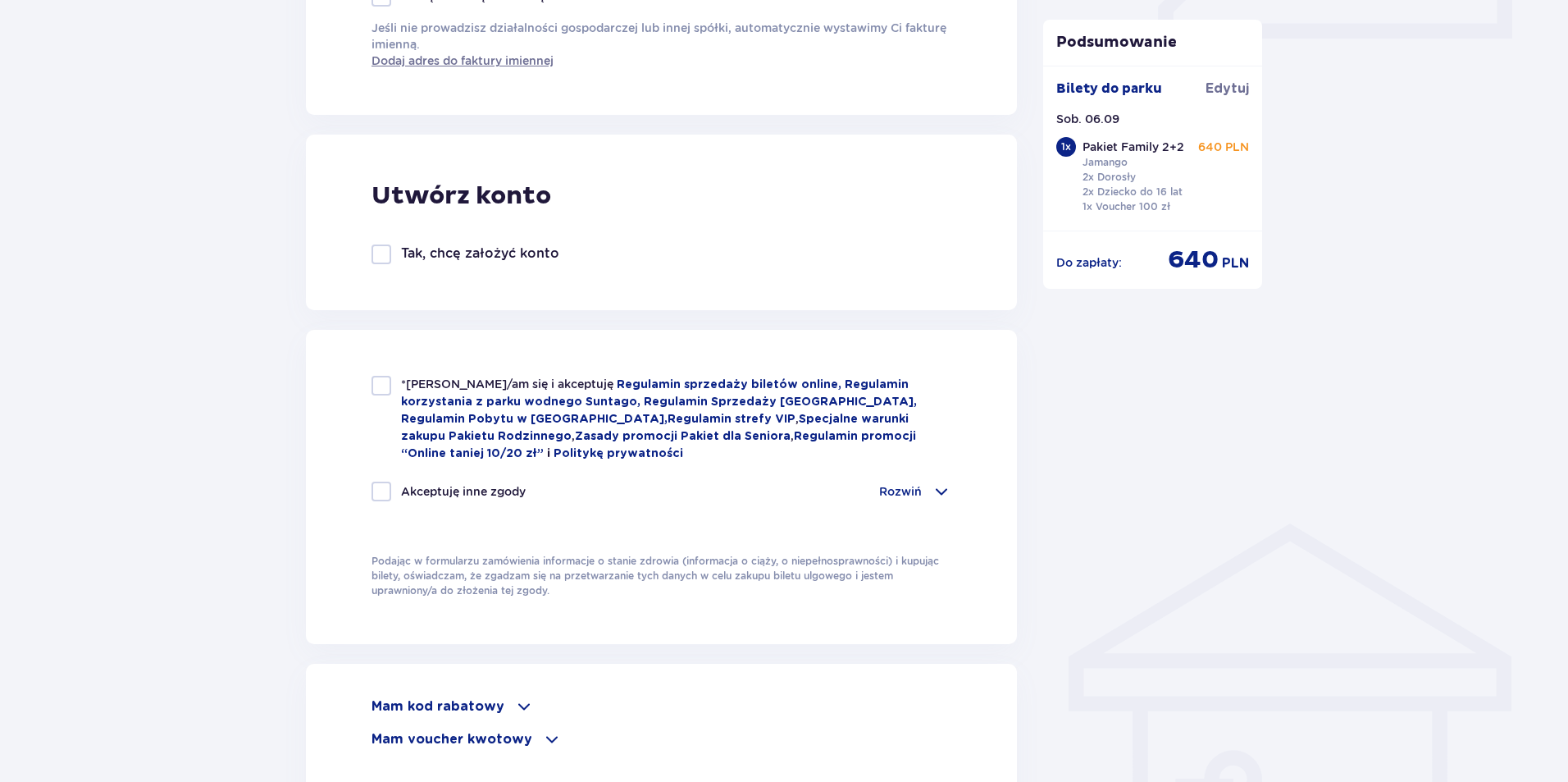
scroll to position [820, 0]
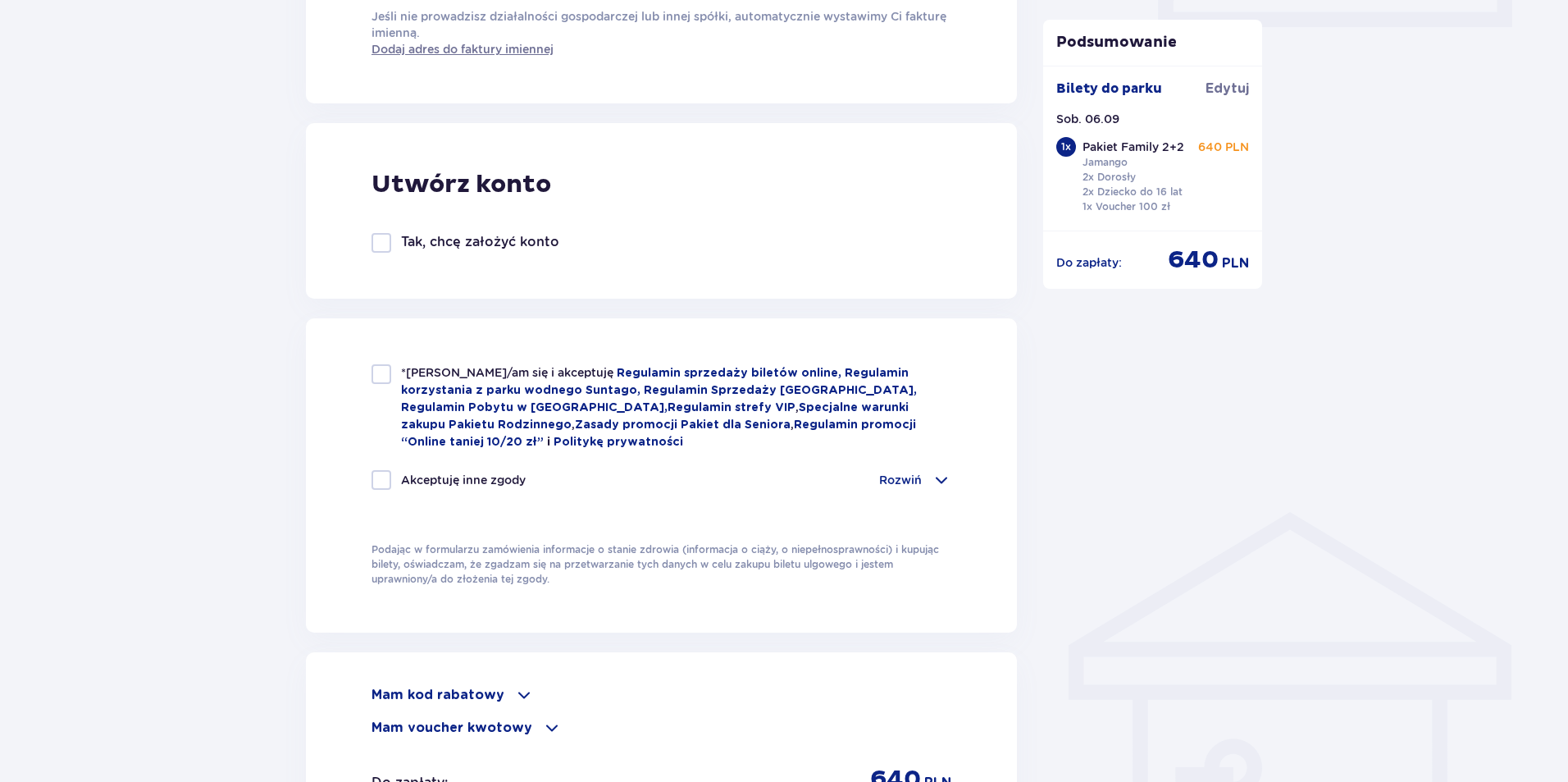
click at [386, 374] on div at bounding box center [381, 374] width 20 height 20
checkbox input "true"
click at [389, 478] on div at bounding box center [381, 480] width 20 height 20
checkbox input "true"
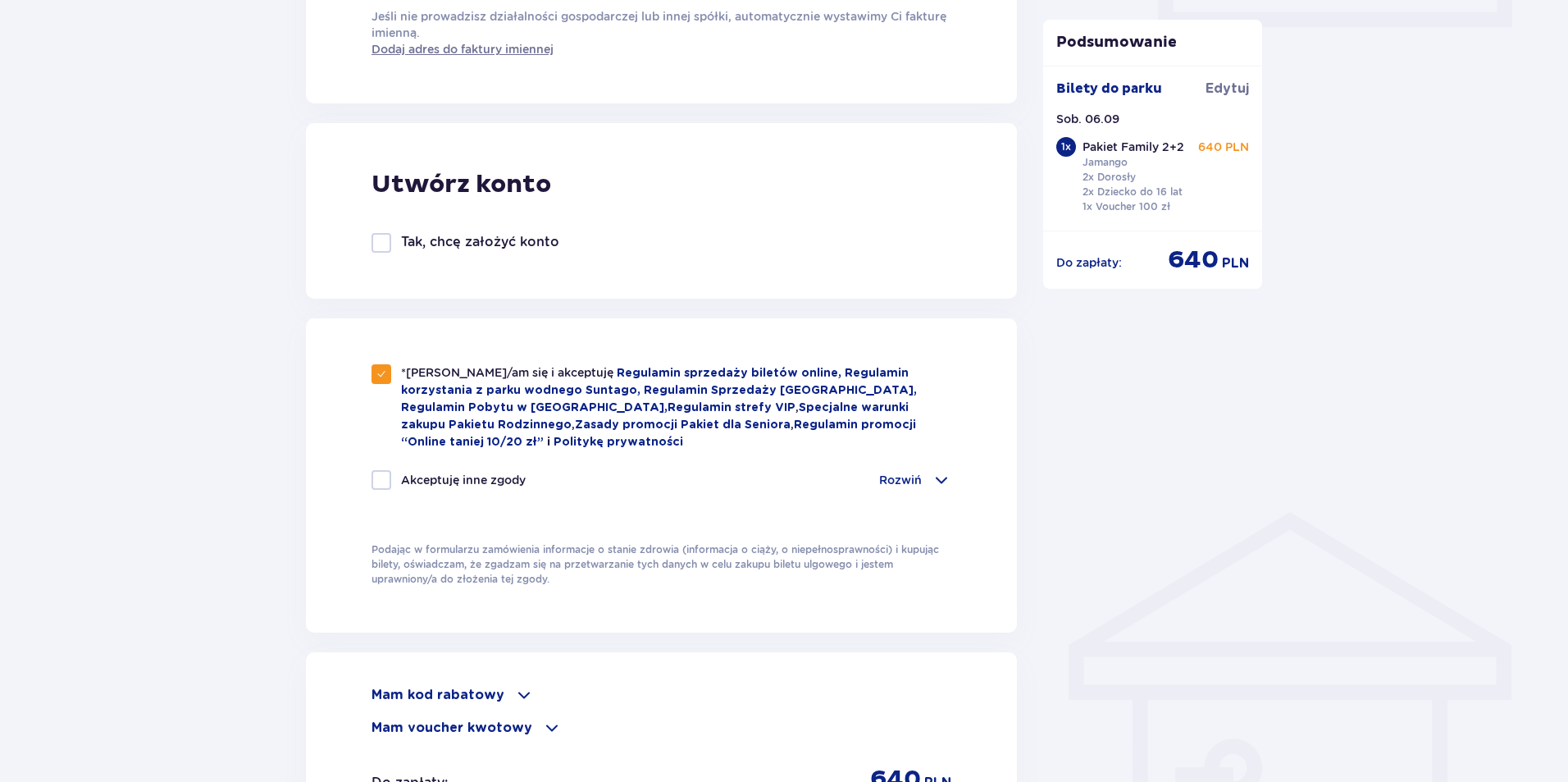
checkbox input "true"
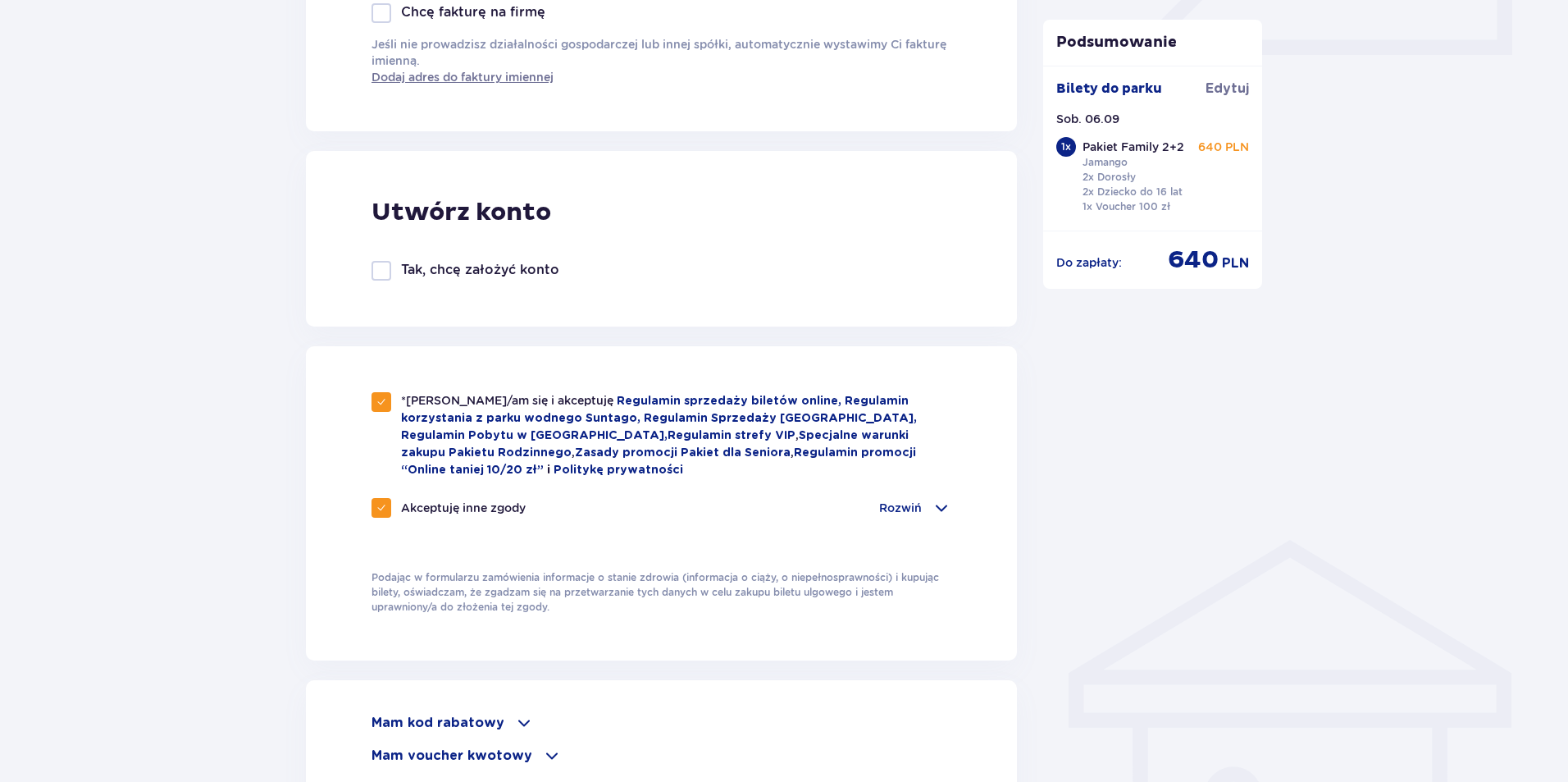
scroll to position [1041, 0]
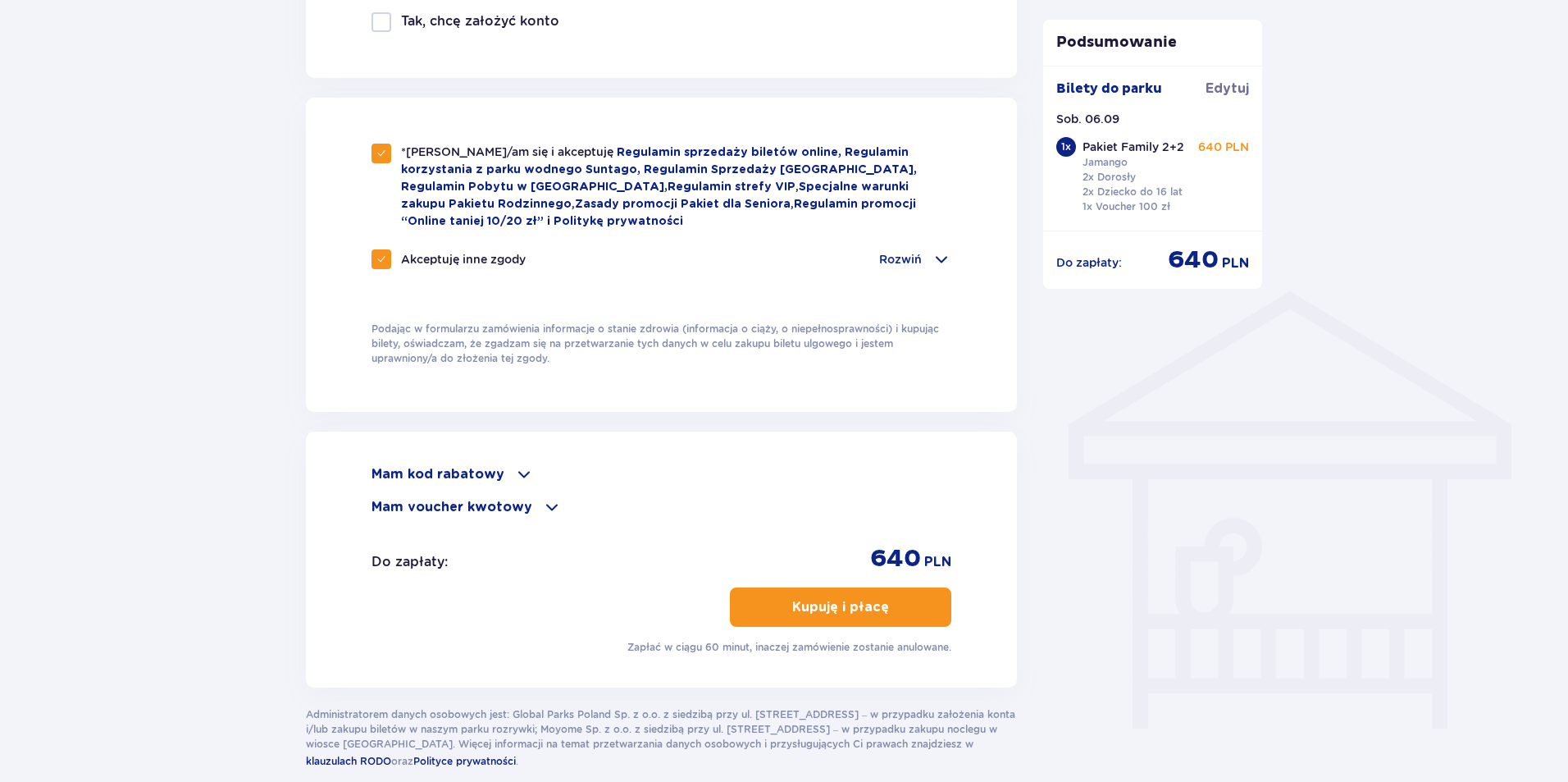
click at [506, 504] on p "Mam voucher kwotowy" at bounding box center [451, 507] width 161 height 18
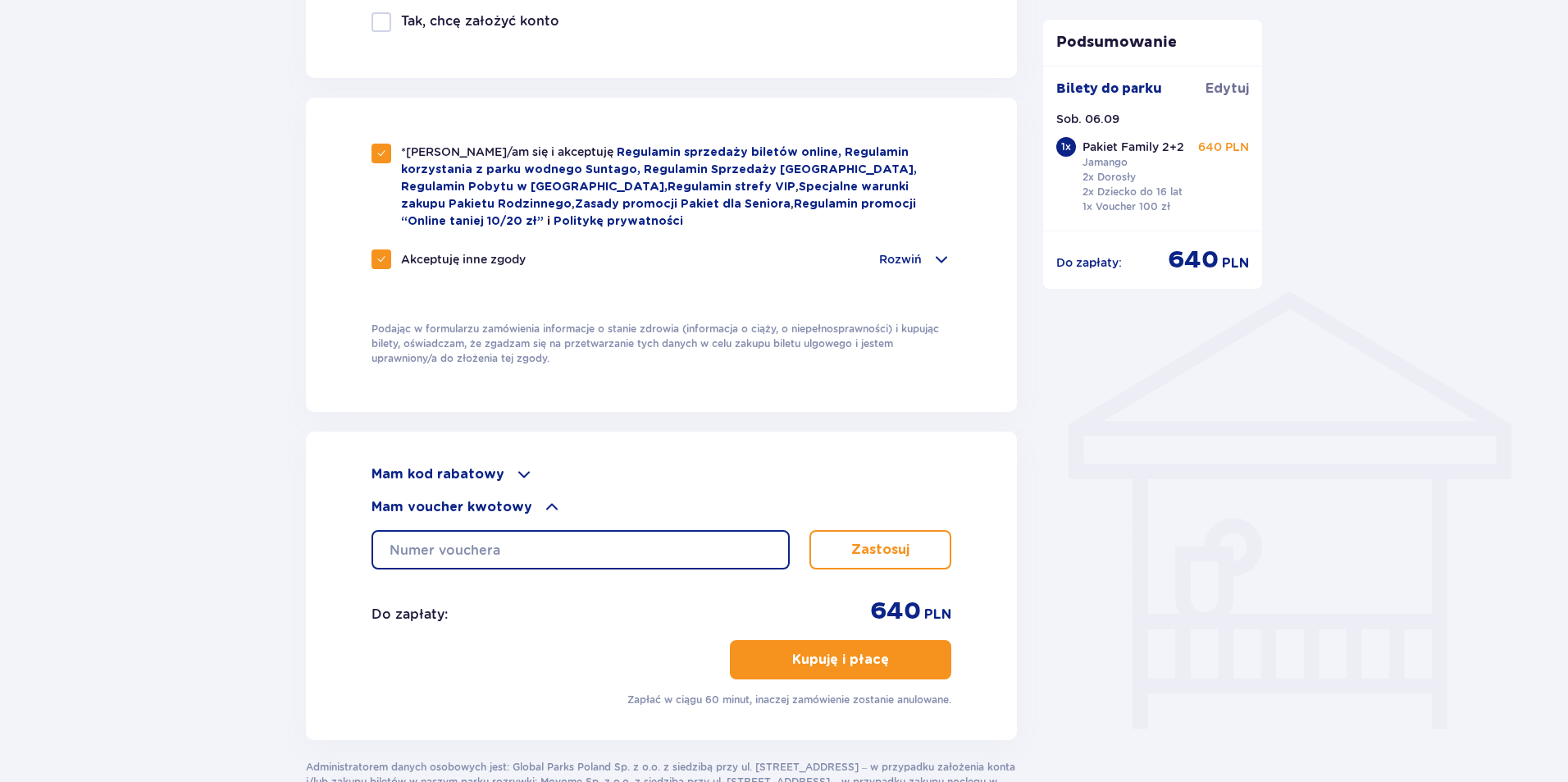
click at [465, 548] on input "text" at bounding box center [581, 550] width 418 height 39
type input "0660006106032537"
drag, startPoint x: 855, startPoint y: 557, endPoint x: 850, endPoint y: 547, distance: 11.2
click at [854, 558] on button "Zastosuj" at bounding box center [880, 550] width 142 height 39
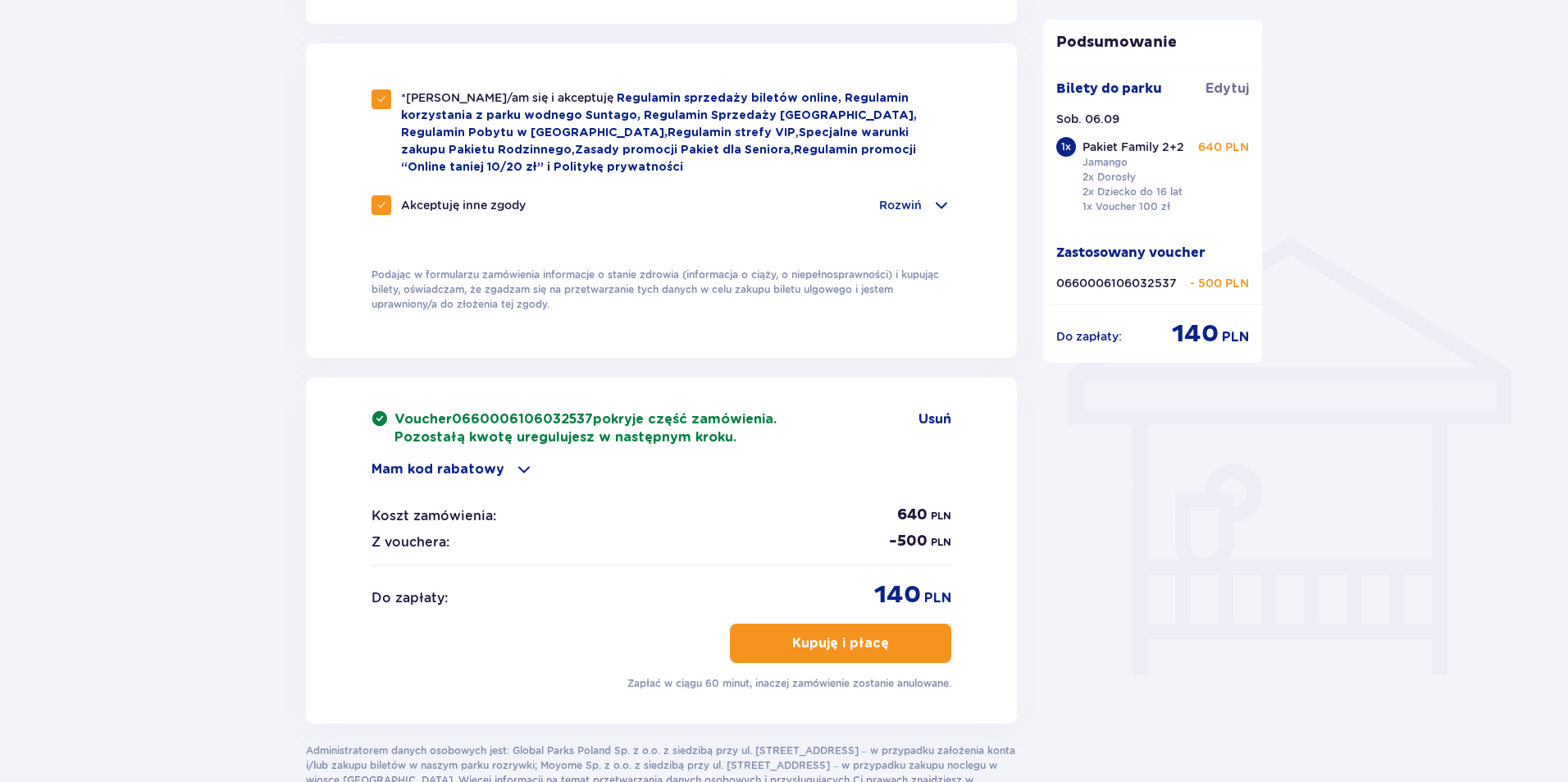
scroll to position [1123, 0]
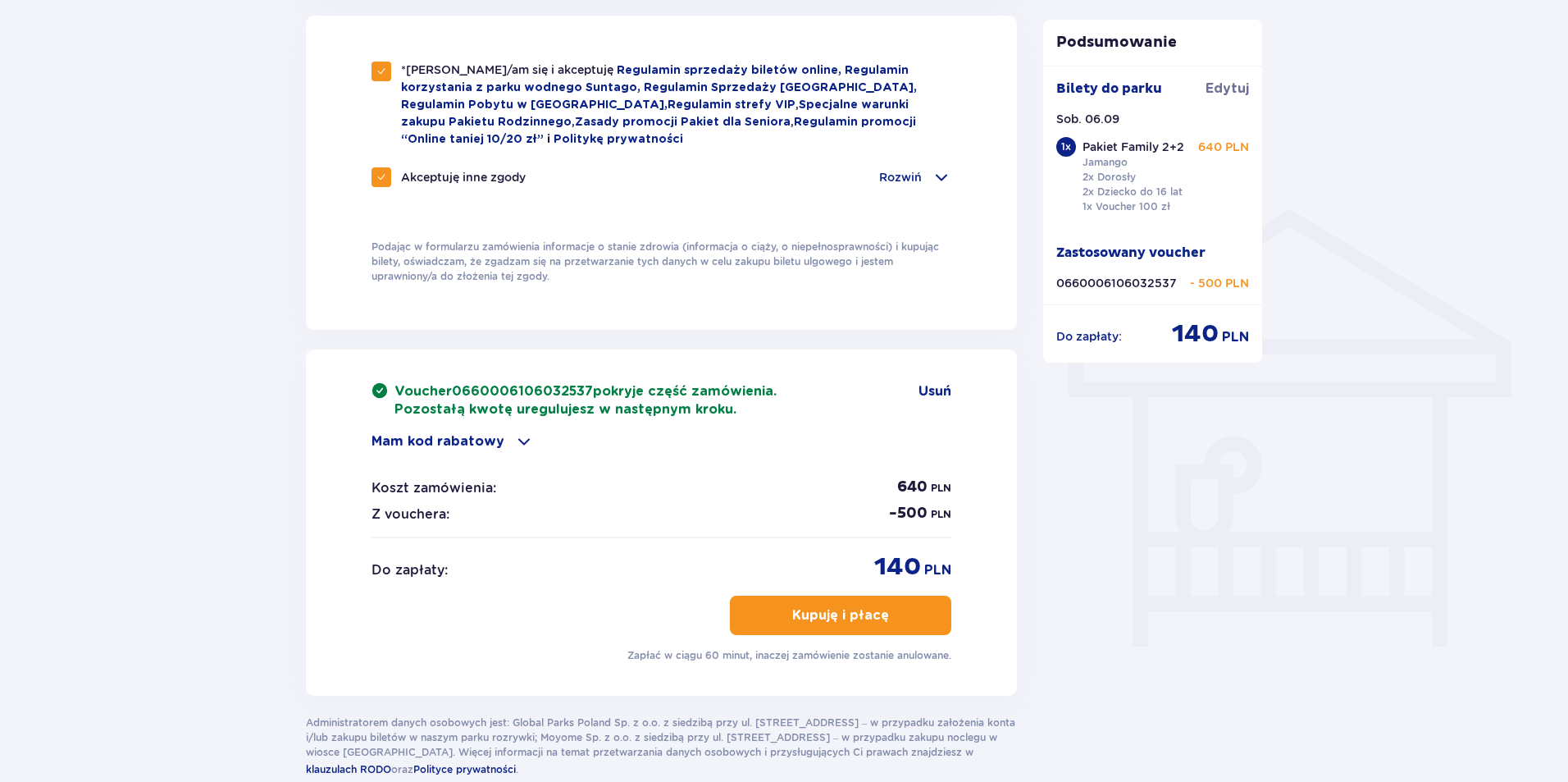
click at [808, 612] on p "Kupuję i płacę" at bounding box center [841, 615] width 97 height 18
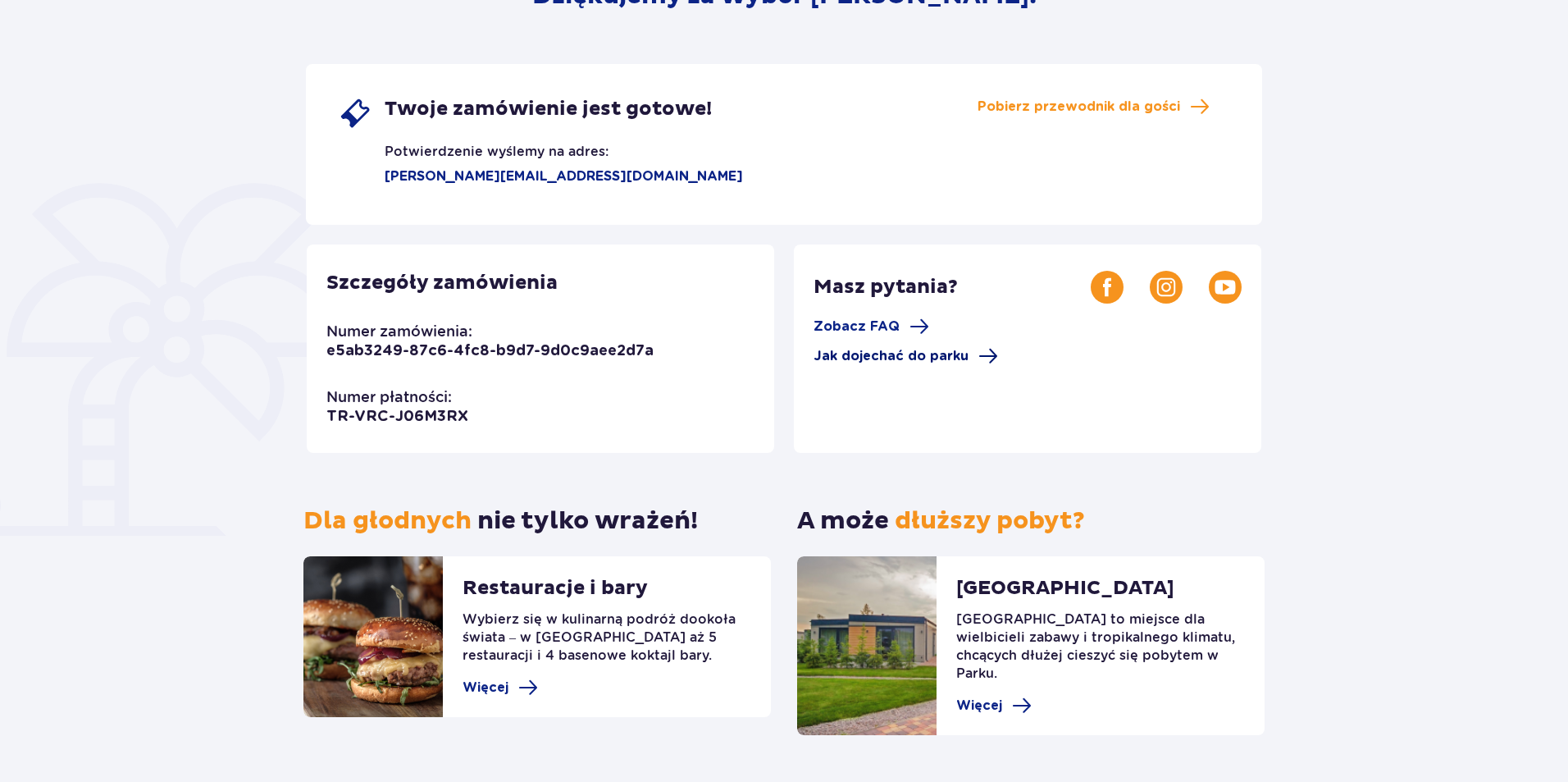
scroll to position [280, 0]
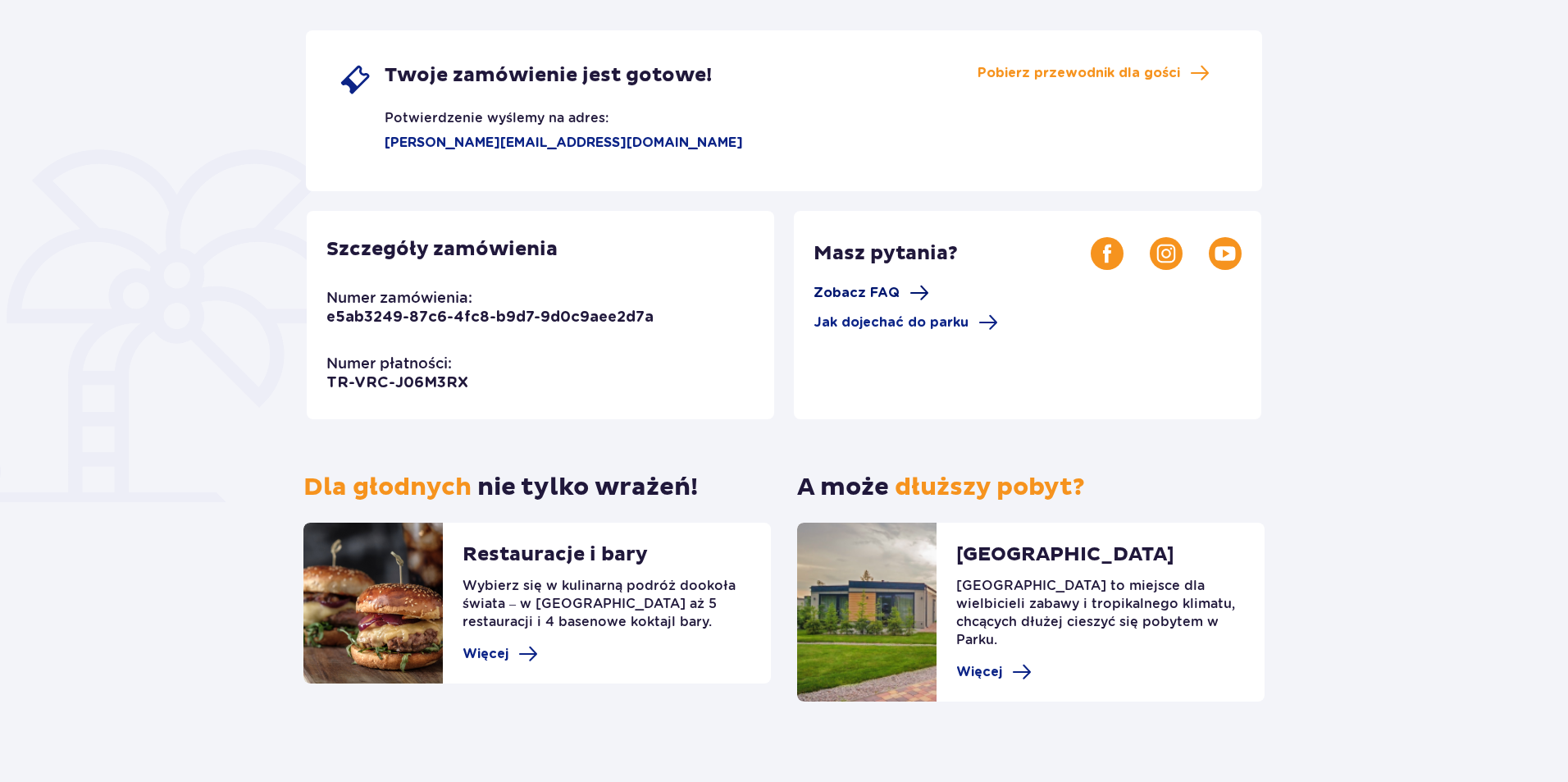
click at [893, 292] on span "Zobacz FAQ" at bounding box center [857, 293] width 86 height 18
